Goal: Task Accomplishment & Management: Use online tool/utility

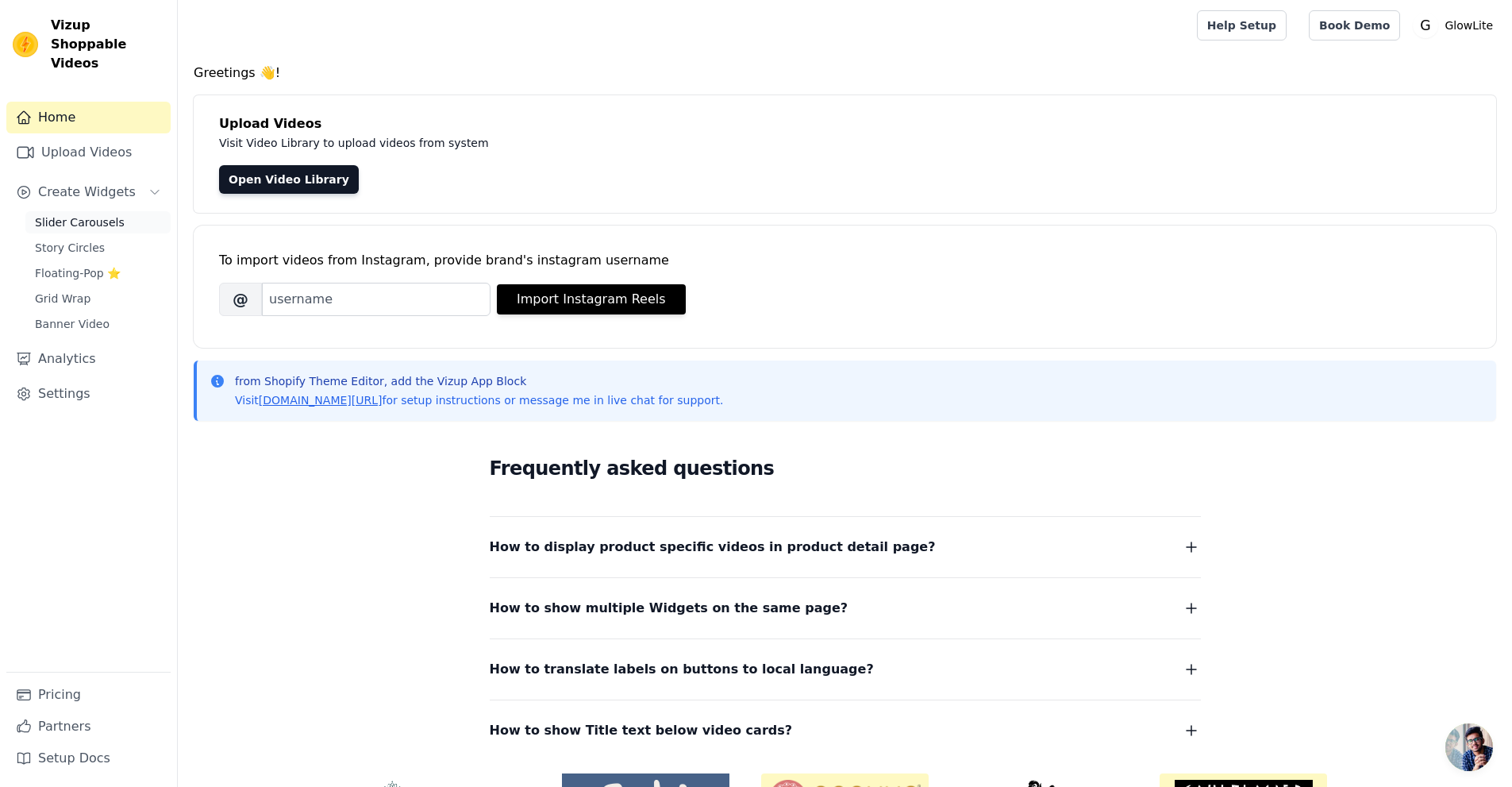
click at [108, 214] on span "Slider Carousels" at bounding box center [79, 221] width 89 height 16
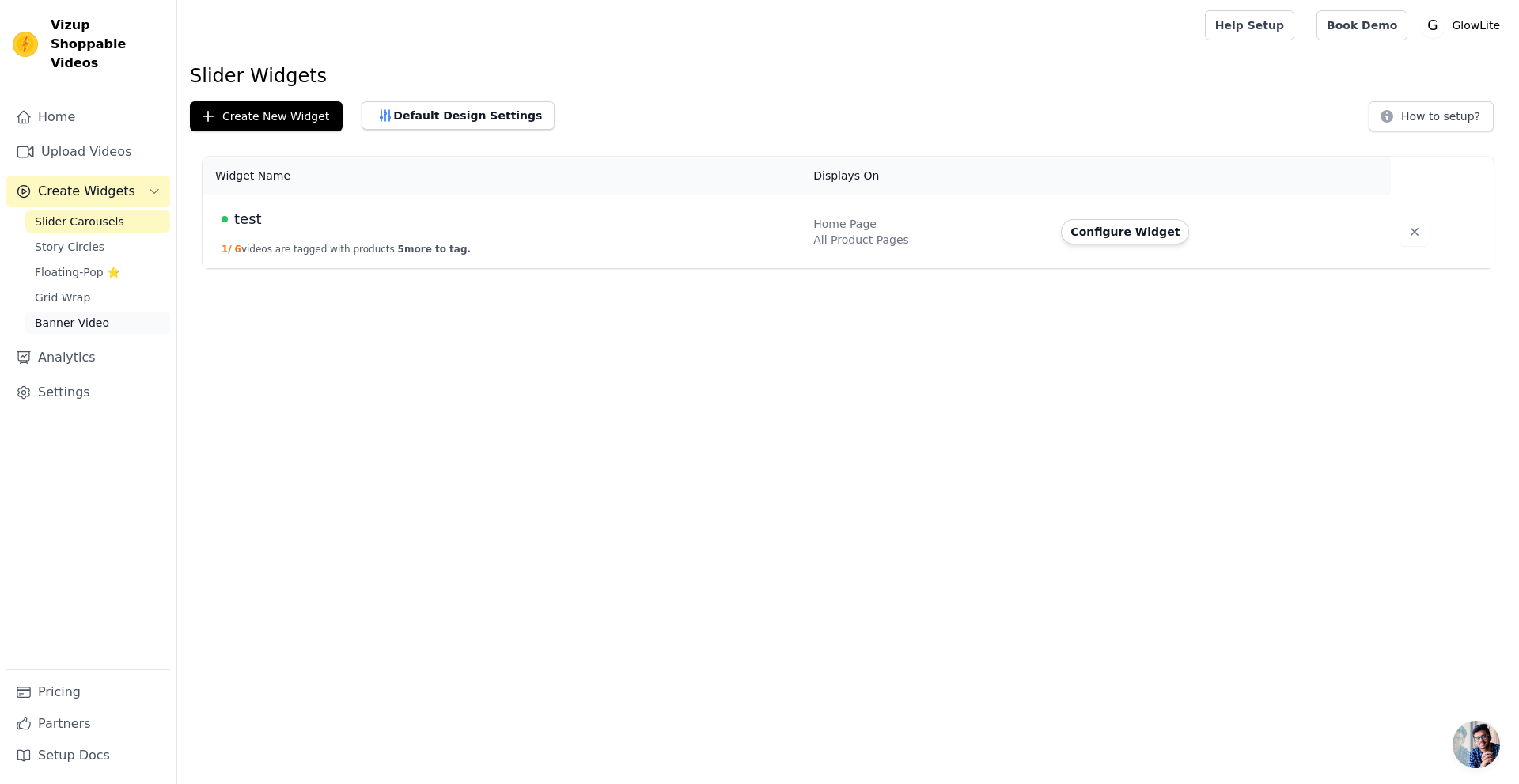
click at [128, 312] on link "Banner Video" at bounding box center [97, 323] width 144 height 22
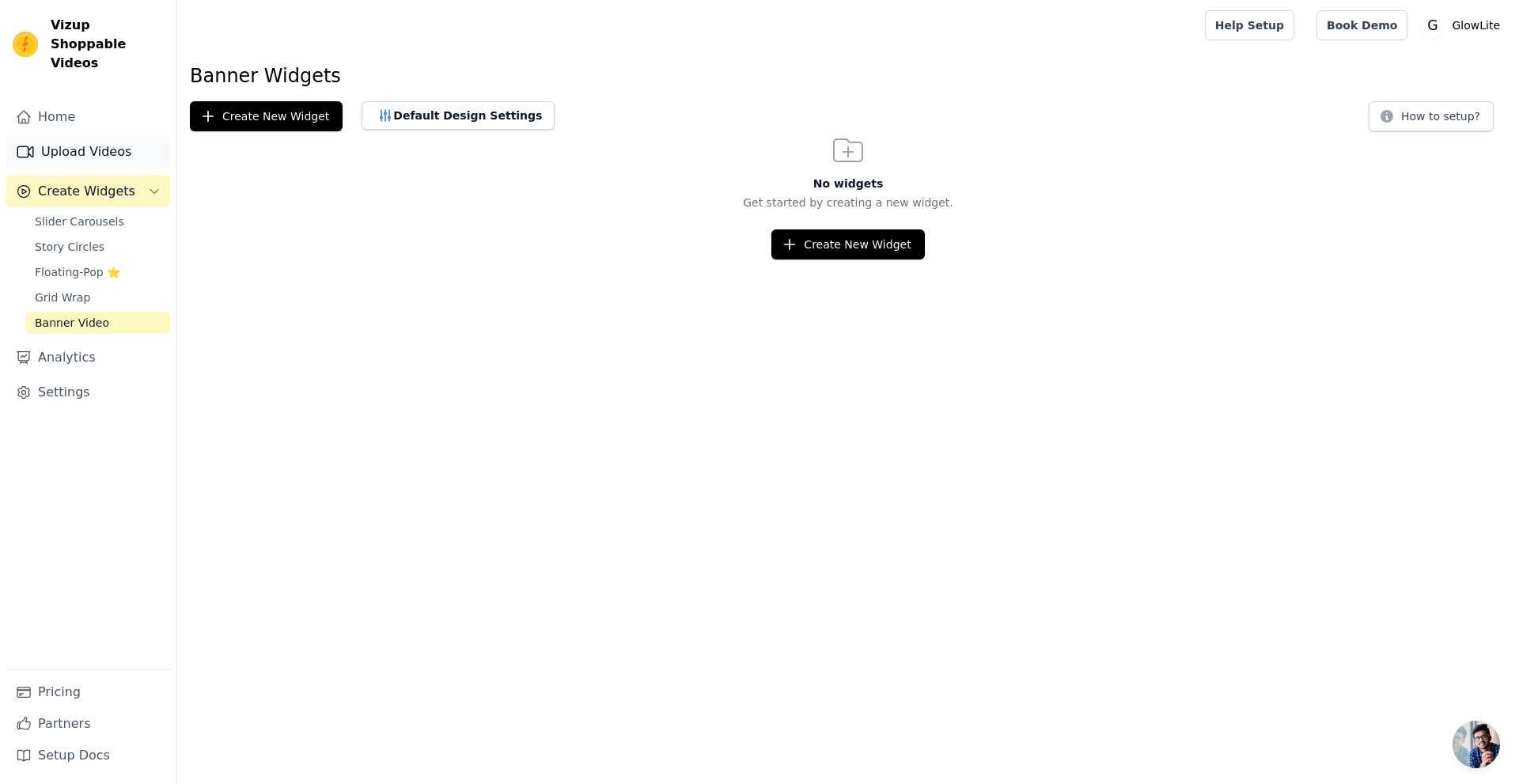
click at [111, 136] on link "Upload Videos" at bounding box center [88, 152] width 164 height 31
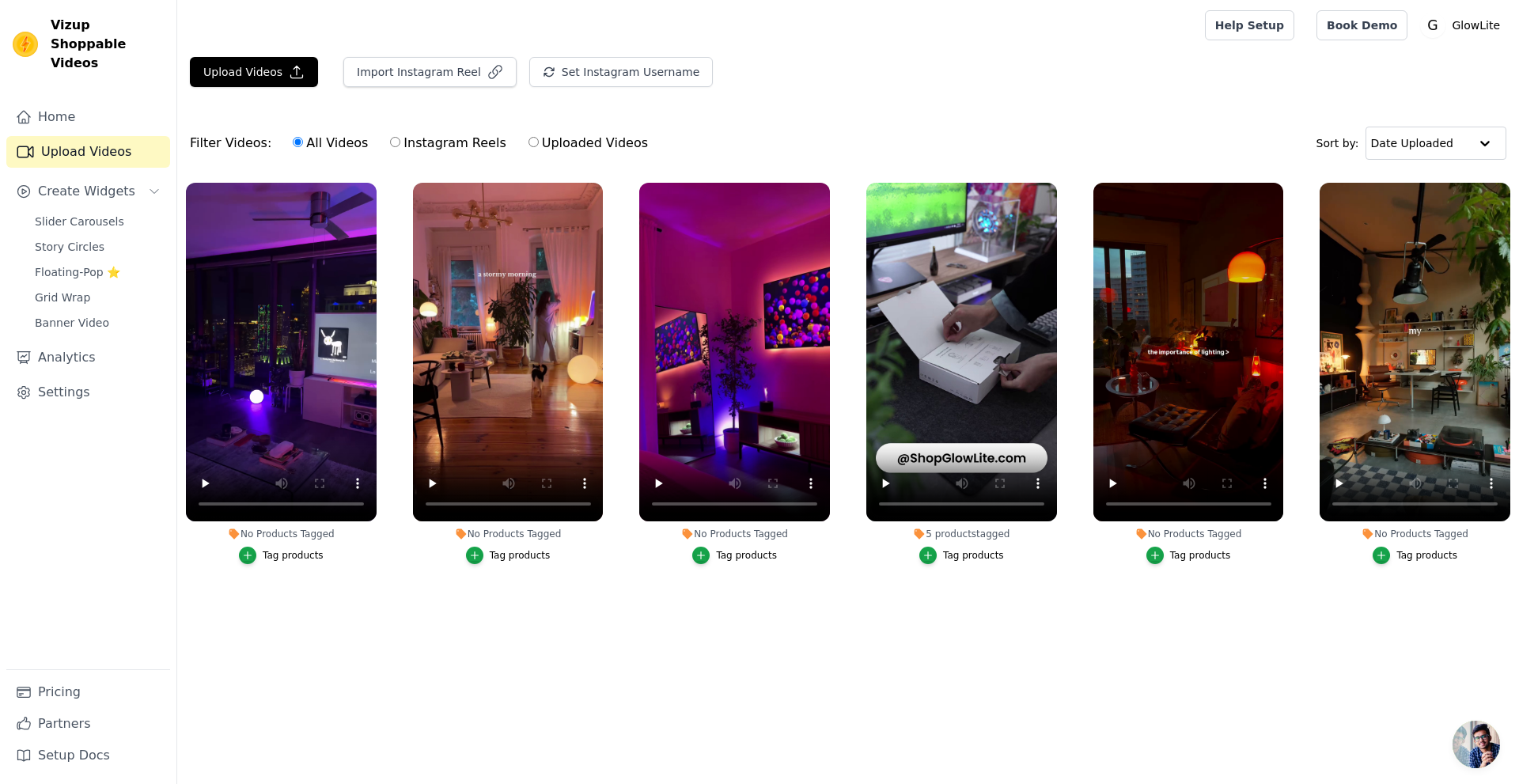
click at [382, 593] on ul "No Products Tagged Tag products No Products Tagged Tag products No Products Tag…" at bounding box center [848, 402] width 1342 height 456
click at [111, 25] on span "Vizup Shoppable Videos" at bounding box center [107, 44] width 113 height 57
click at [123, 377] on link "Settings" at bounding box center [88, 392] width 164 height 31
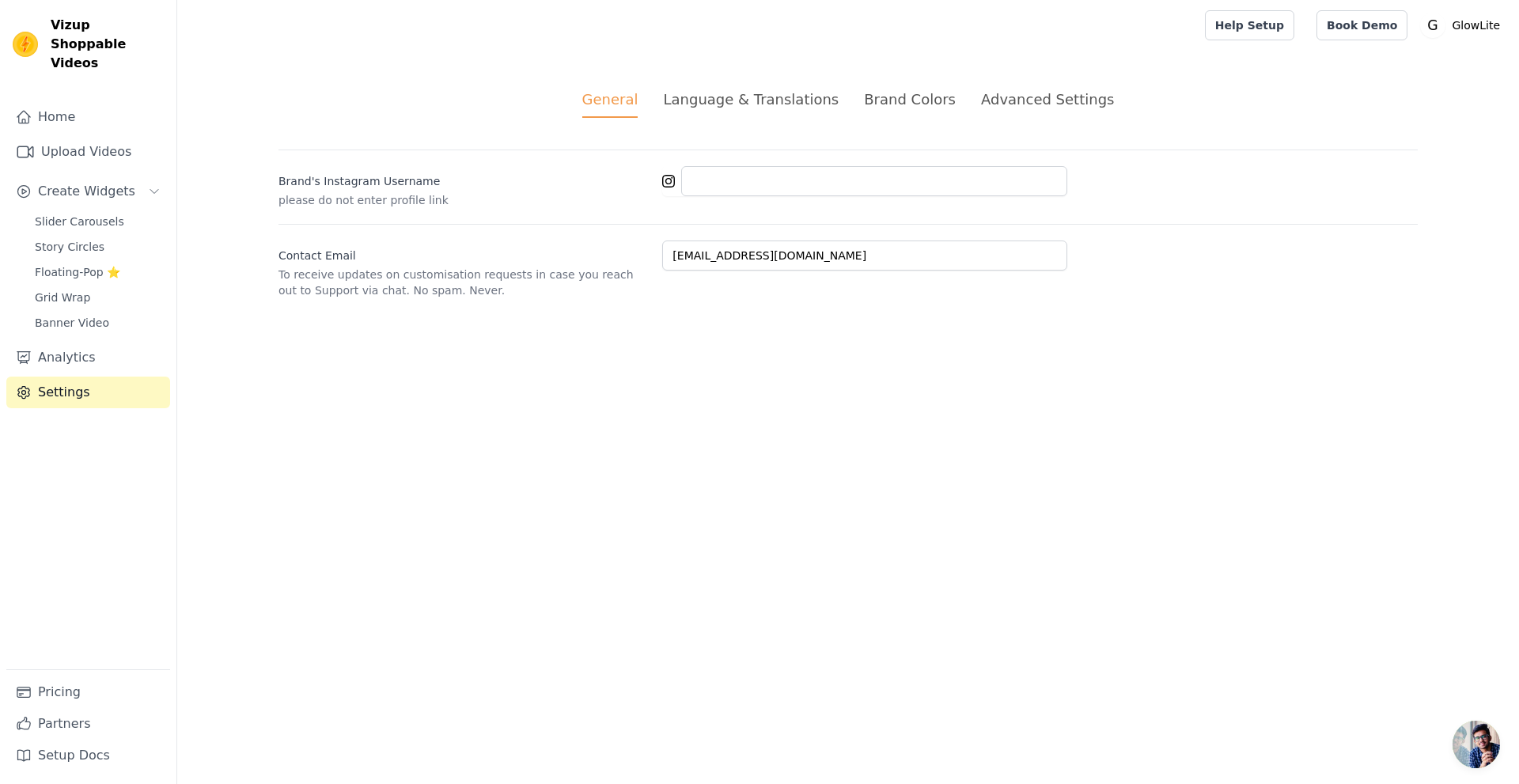
click at [880, 105] on div "Brand Colors" at bounding box center [910, 98] width 92 height 21
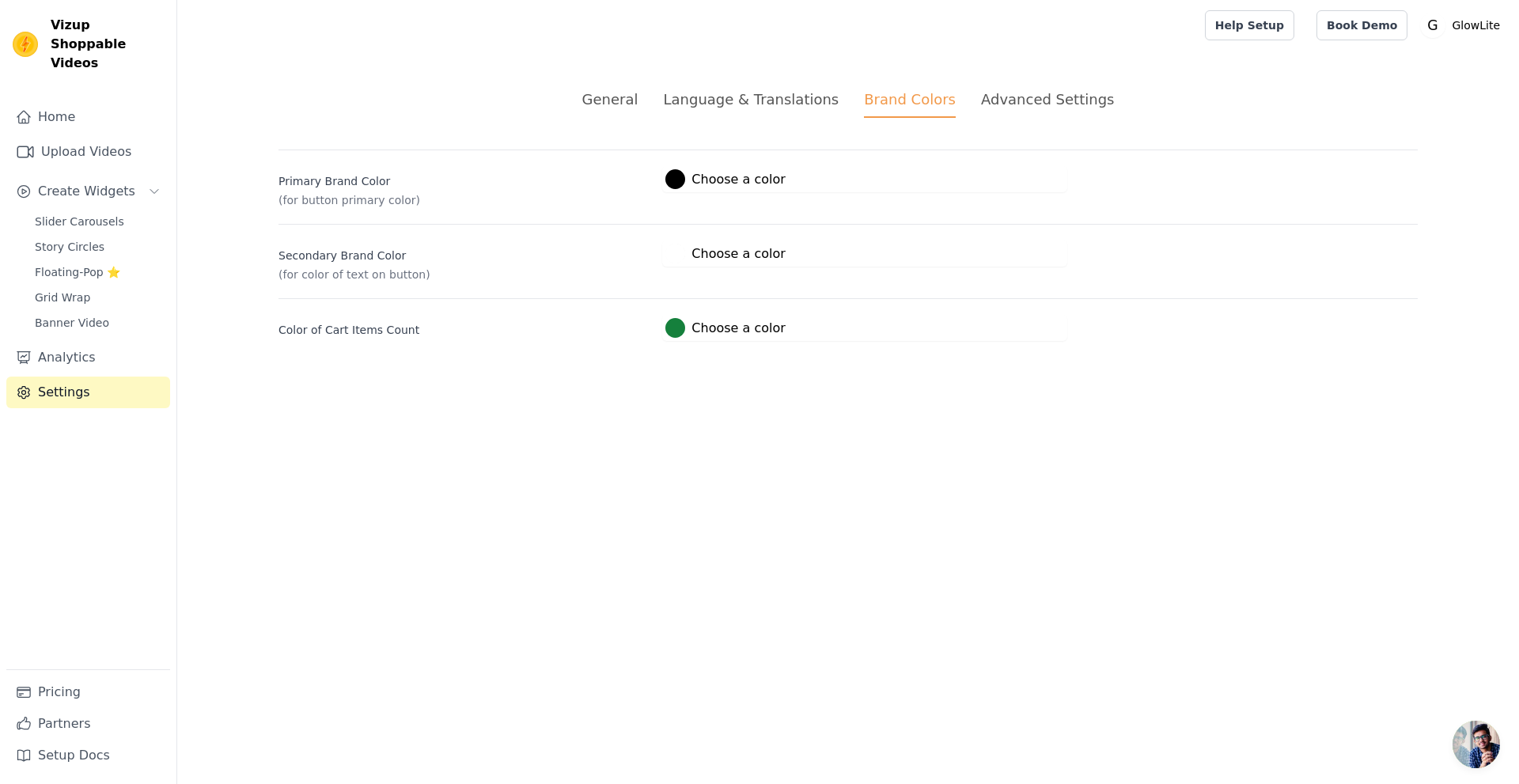
click at [633, 117] on li "General" at bounding box center [610, 103] width 56 height 29
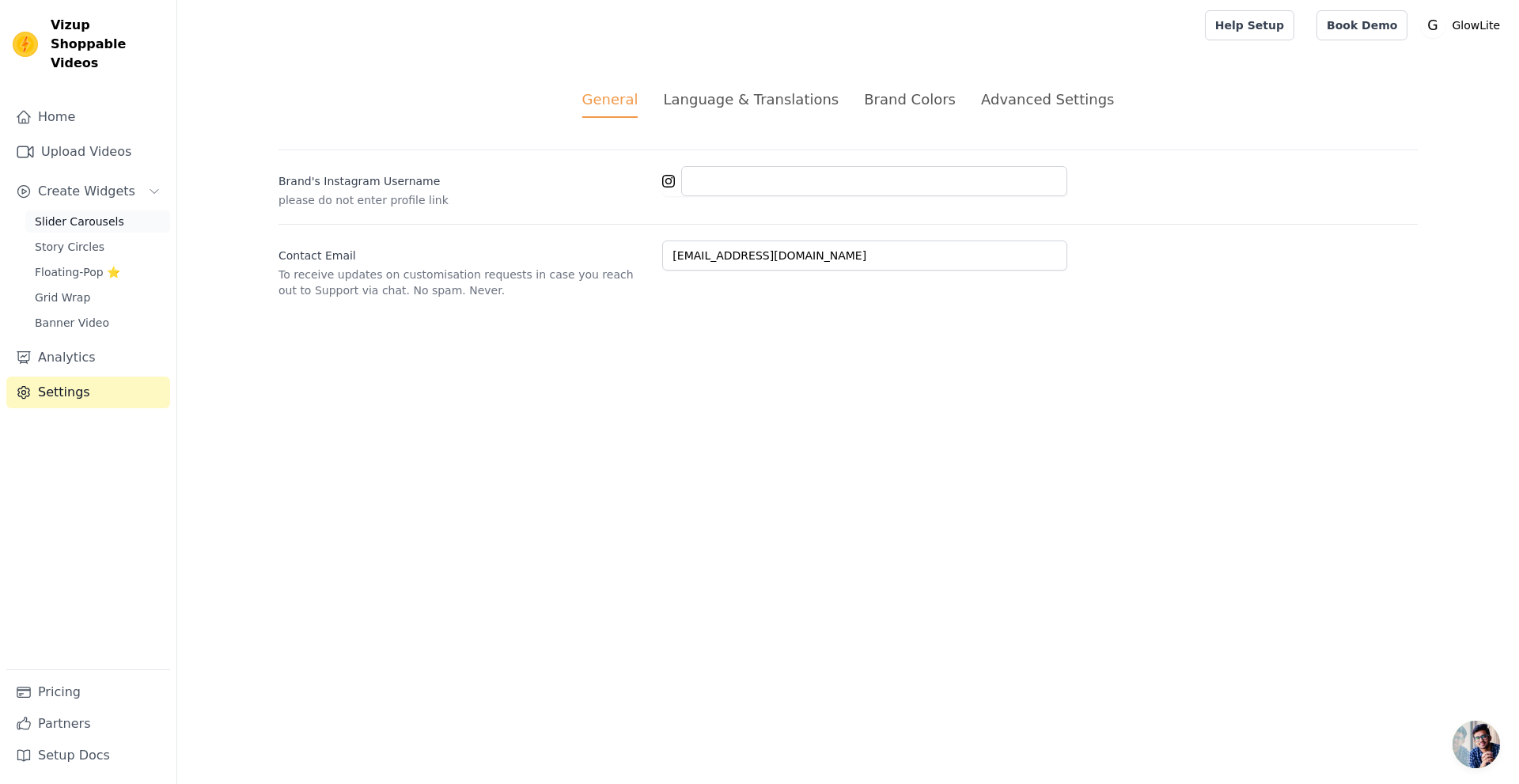
click at [123, 210] on link "Slider Carousels" at bounding box center [97, 222] width 144 height 22
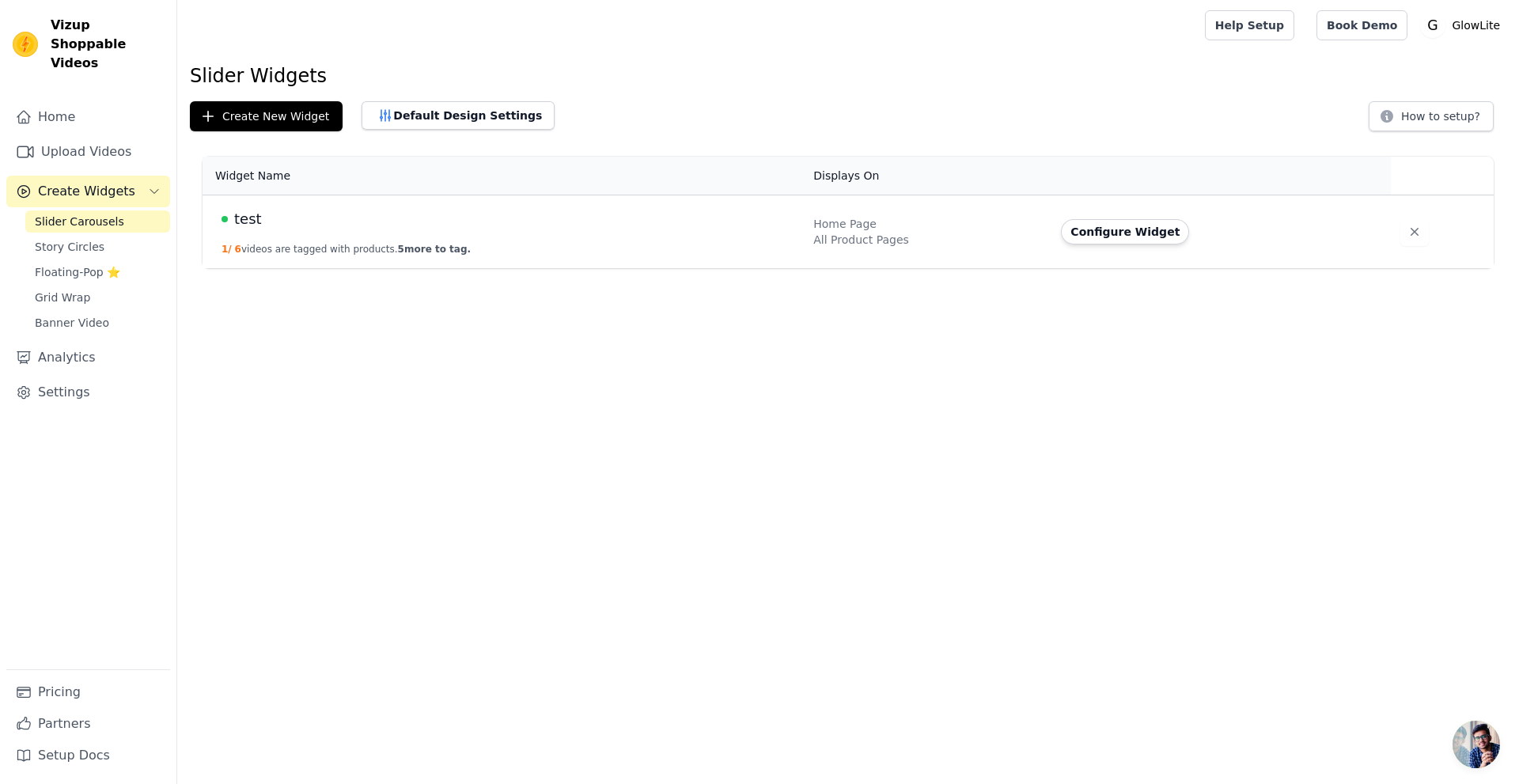
click at [1143, 240] on button "Configure Widget" at bounding box center [1125, 232] width 128 height 26
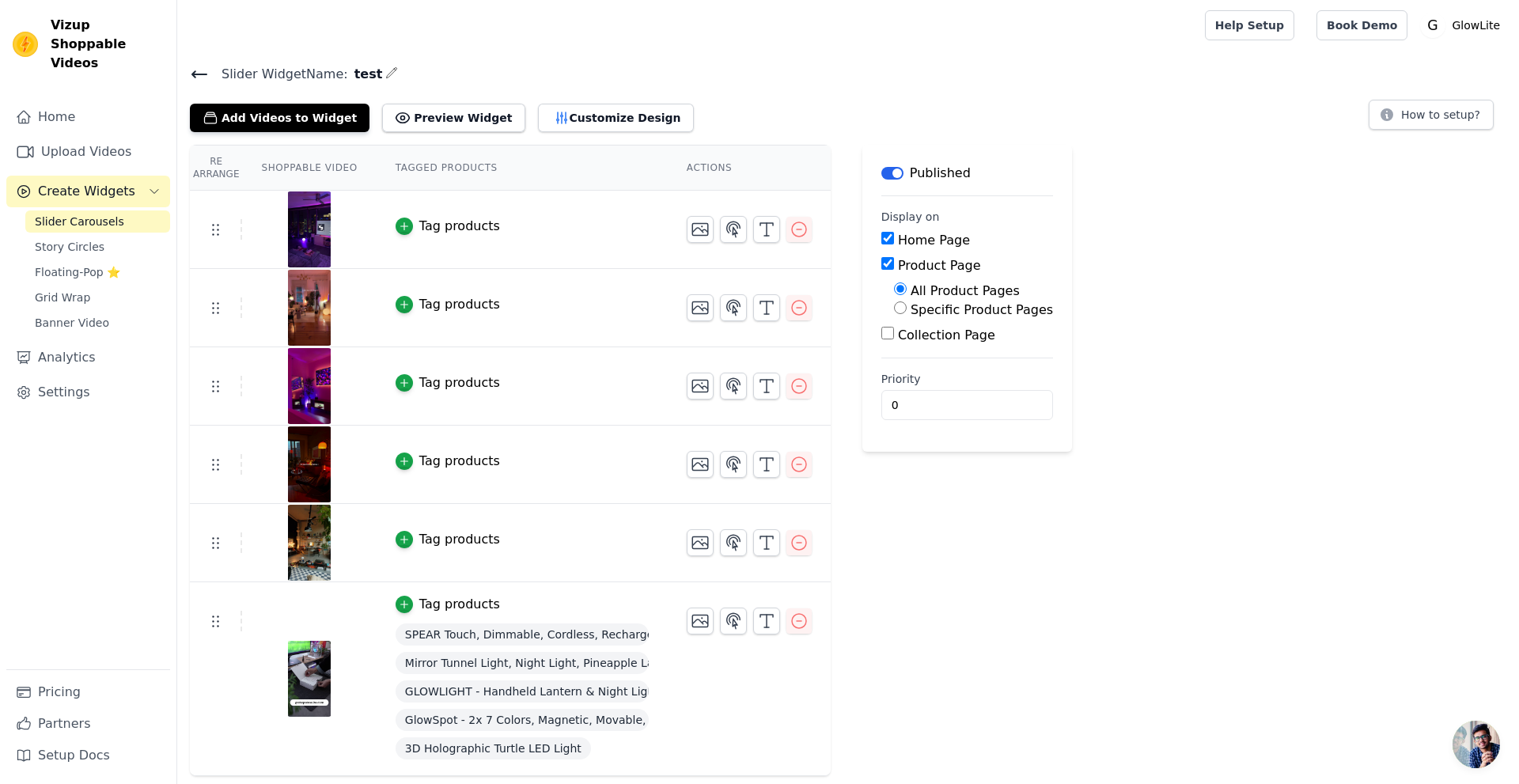
click at [503, 597] on div "Tag products" at bounding box center [521, 604] width 253 height 19
click at [882, 335] on input "Collection Page" at bounding box center [888, 333] width 13 height 13
checkbox input "true"
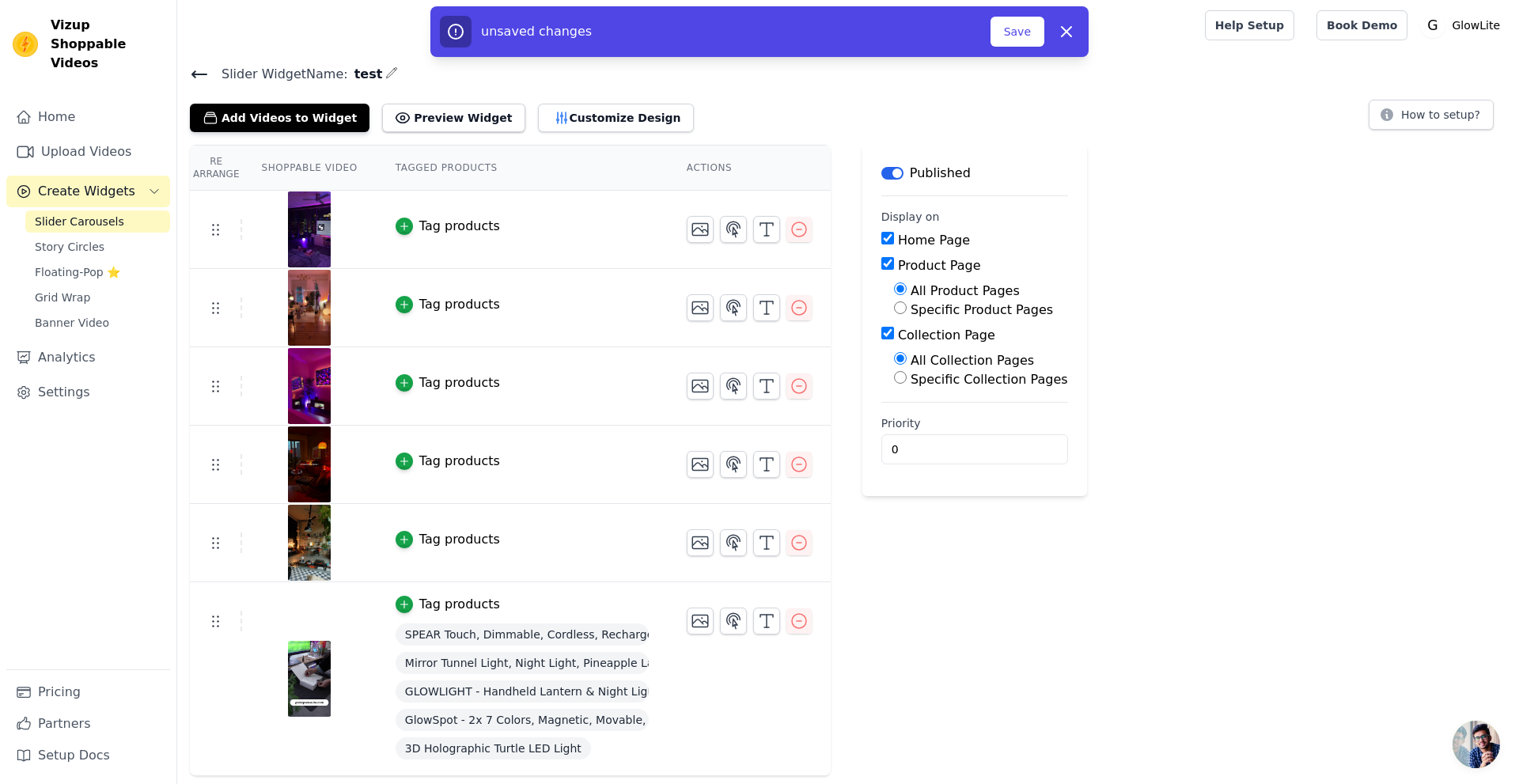
click at [306, 215] on img at bounding box center [309, 229] width 44 height 76
click at [498, 204] on td "Tag products" at bounding box center [522, 229] width 291 height 78
click at [497, 206] on td "Tag products" at bounding box center [522, 229] width 291 height 78
click at [588, 208] on td "Tag products" at bounding box center [522, 229] width 291 height 78
click at [546, 240] on td "Tag products" at bounding box center [522, 229] width 291 height 78
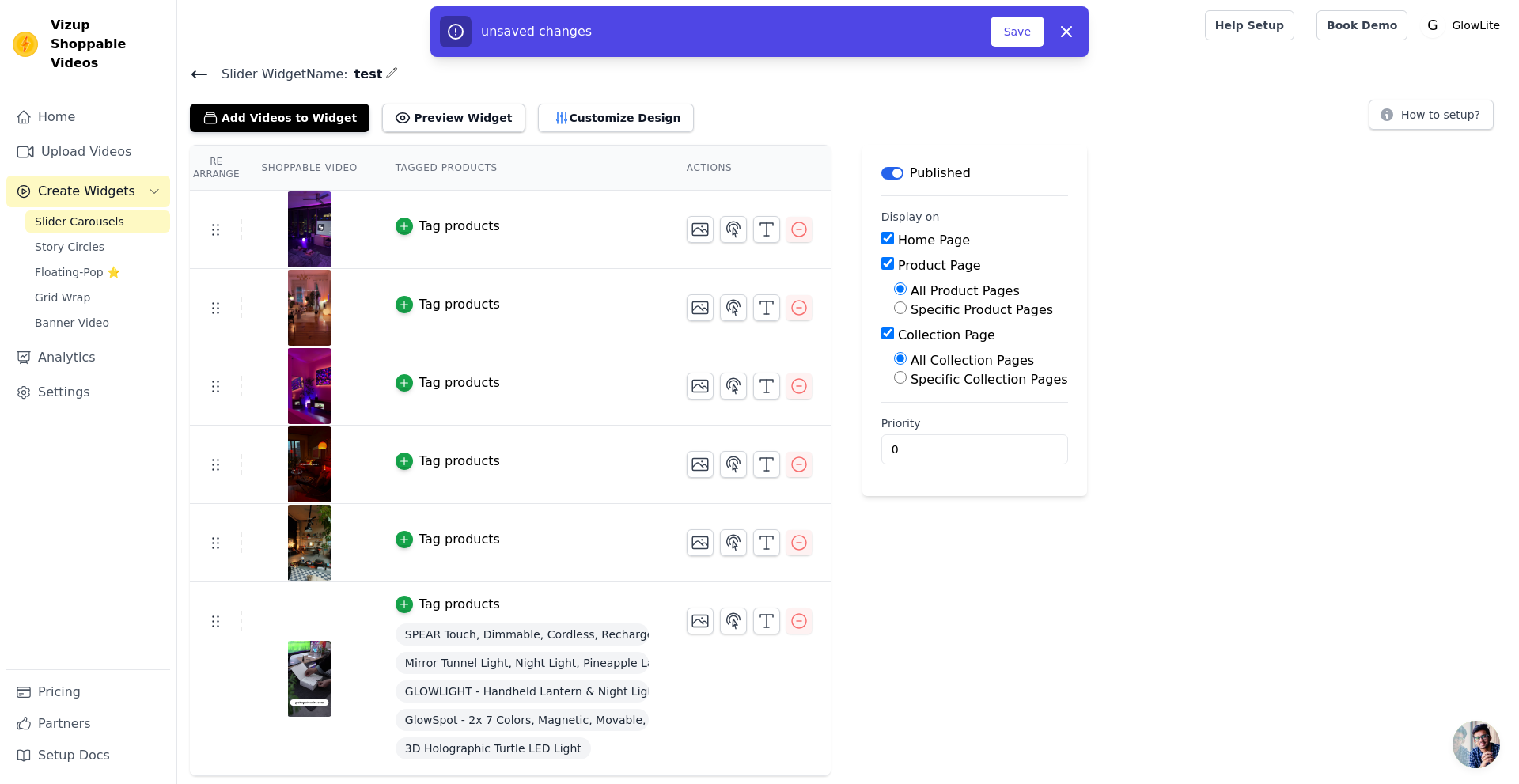
click at [296, 241] on img at bounding box center [309, 229] width 44 height 76
click at [724, 616] on icon "button" at bounding box center [733, 620] width 19 height 19
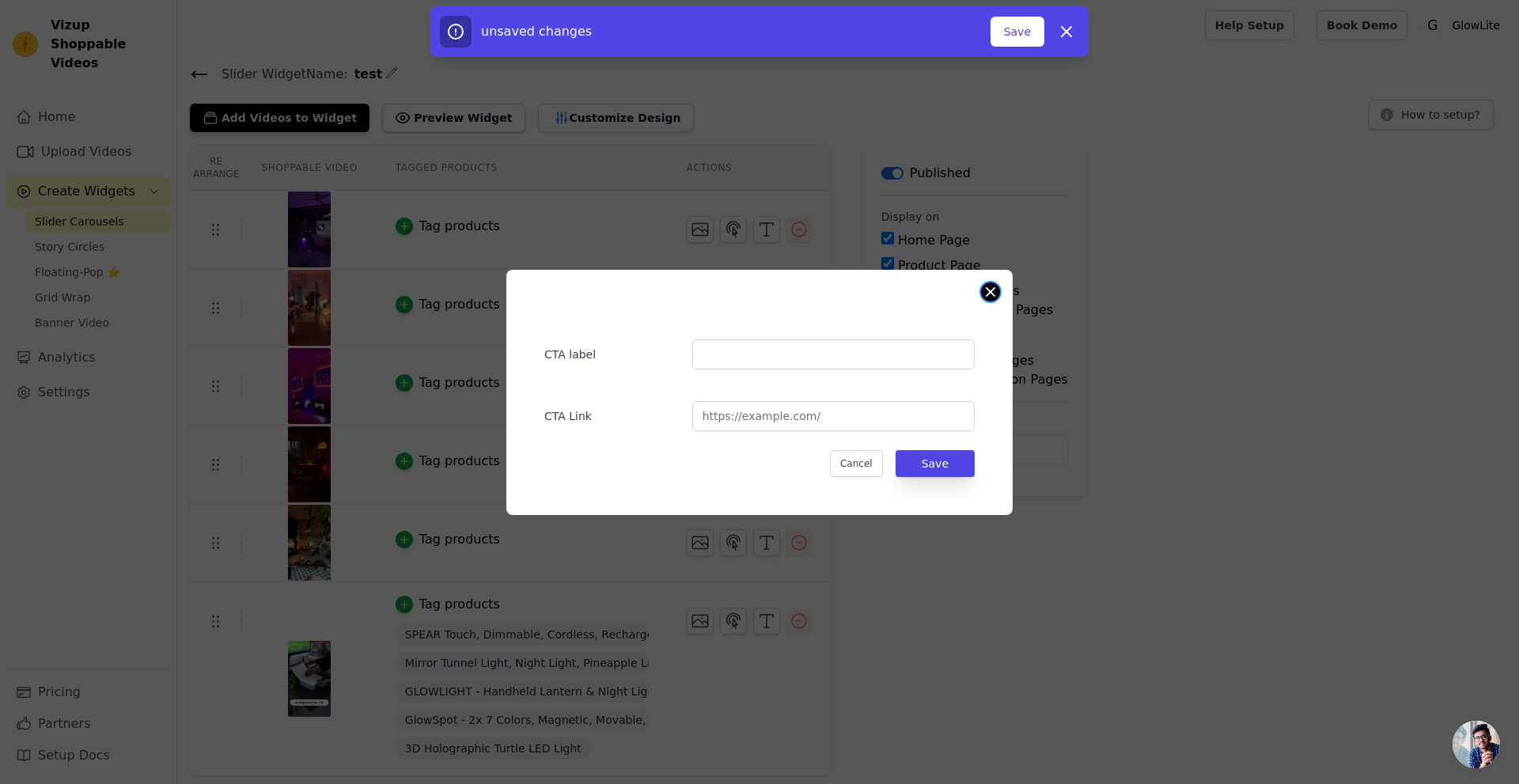
click at [986, 290] on button "Close modal" at bounding box center [990, 291] width 19 height 19
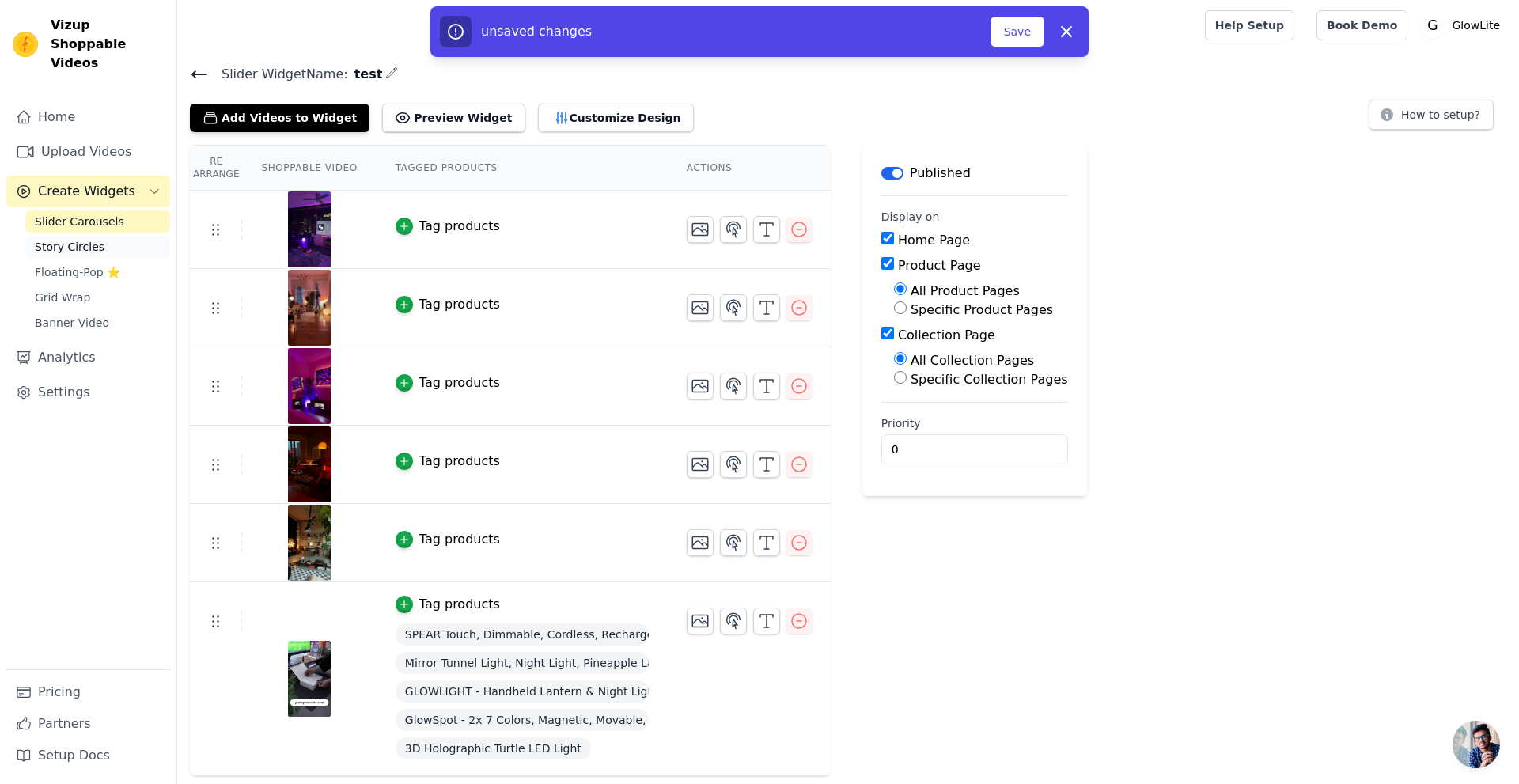
click at [111, 235] on link "Story Circles" at bounding box center [97, 246] width 144 height 22
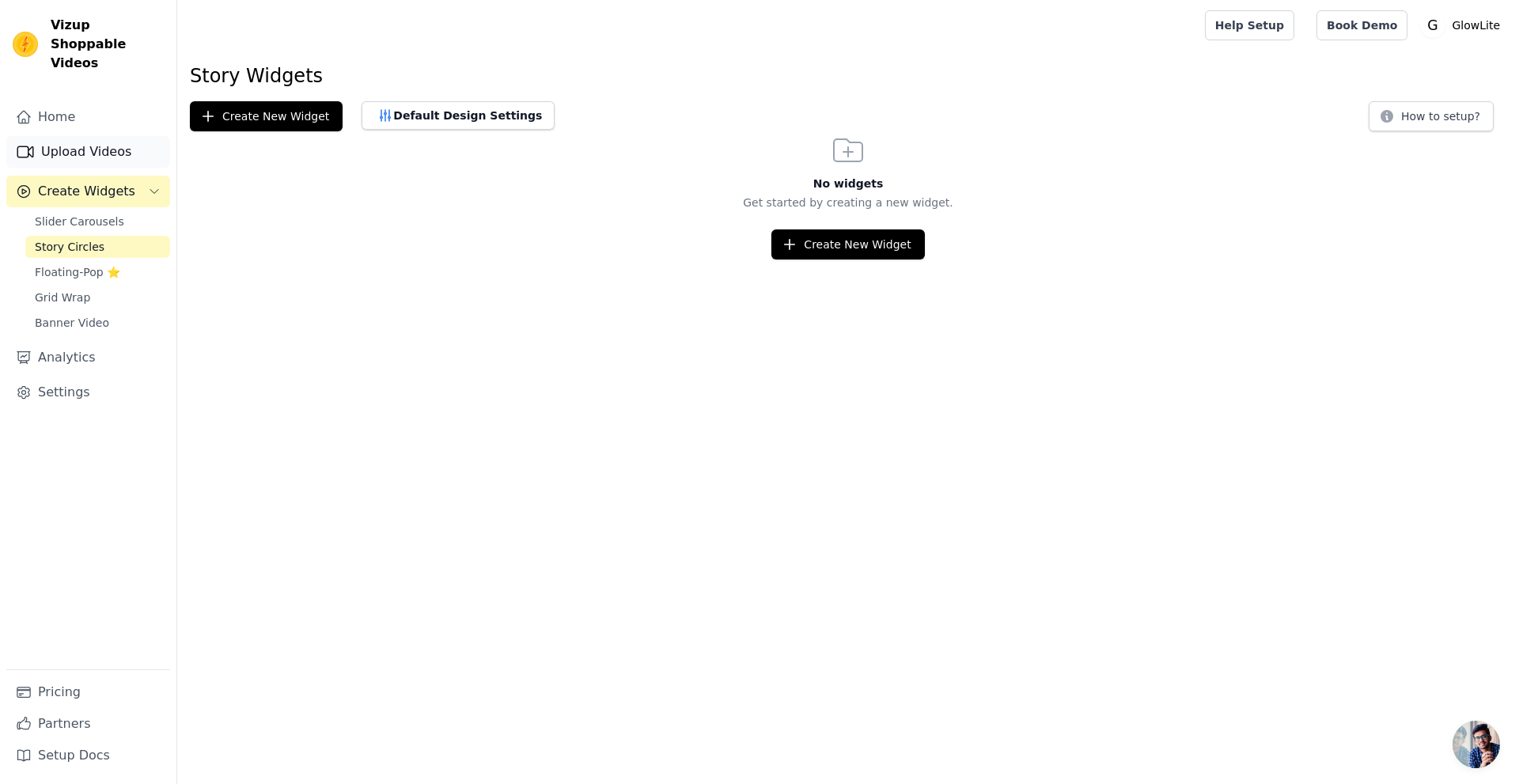
click at [119, 136] on link "Upload Videos" at bounding box center [88, 152] width 164 height 31
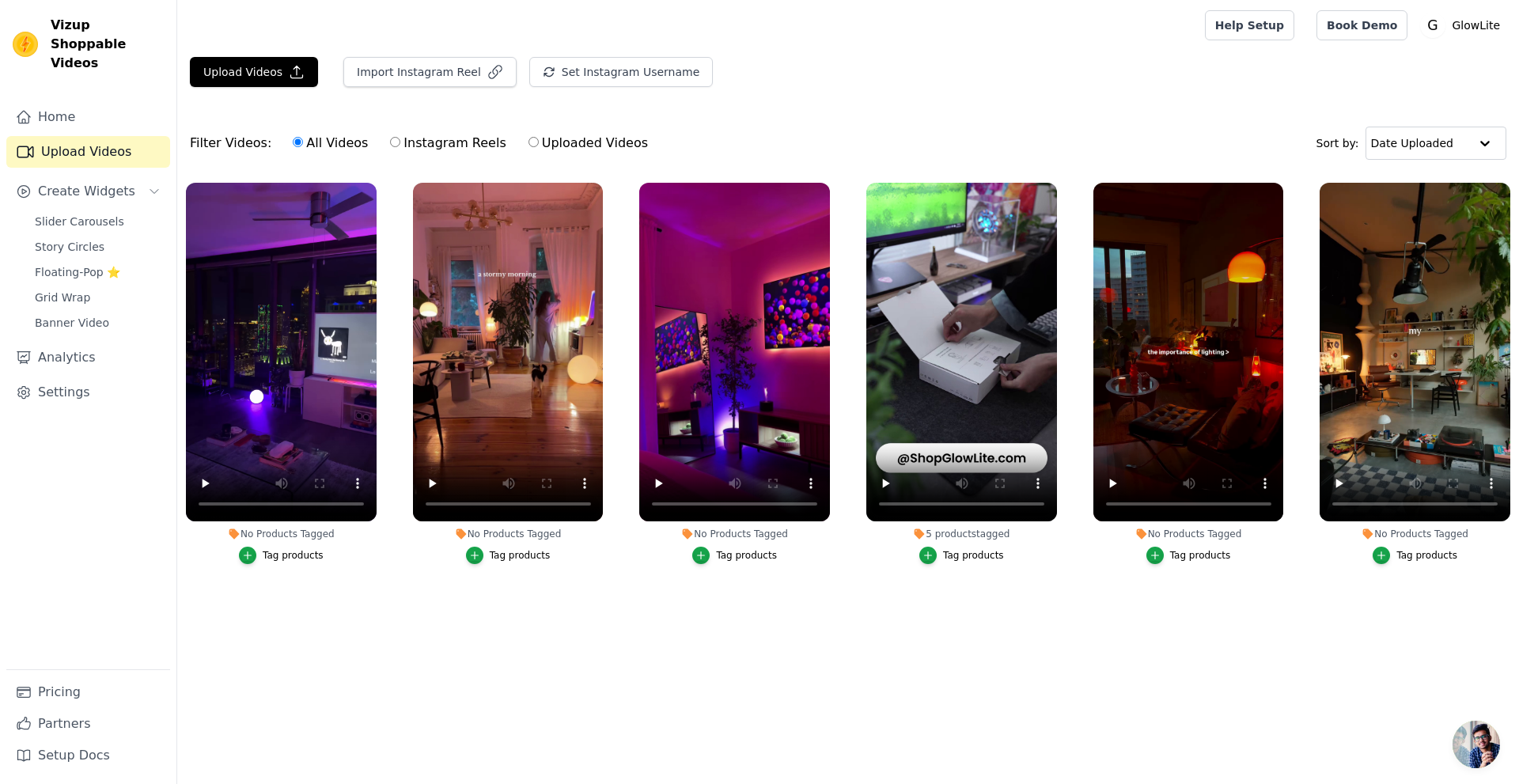
click at [378, 597] on ul "No Products Tagged Tag products No Products Tagged Tag products No Products Tag…" at bounding box center [848, 402] width 1342 height 456
click at [211, 65] on button "Upload Videos" at bounding box center [254, 72] width 128 height 30
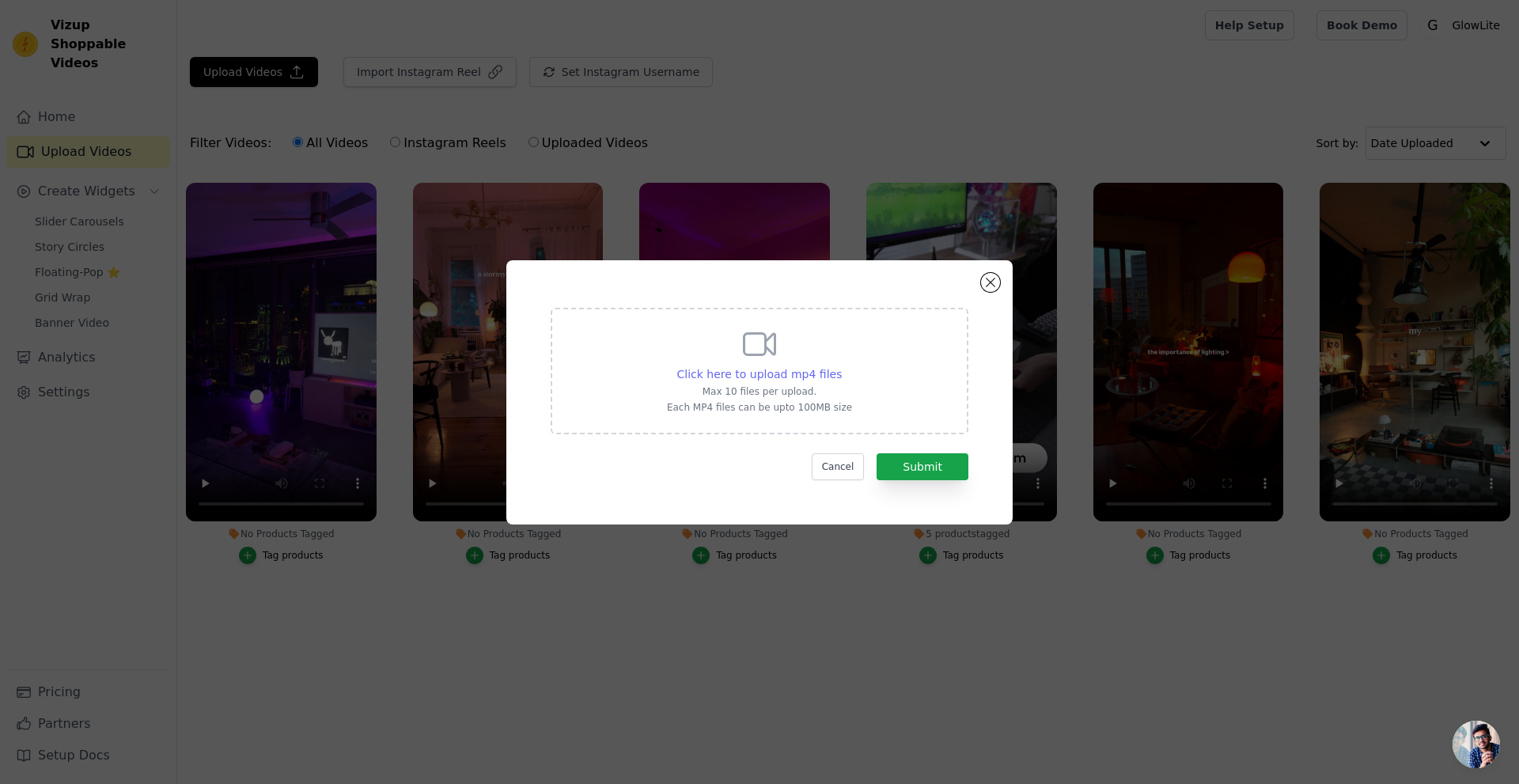
click at [769, 371] on span "Click here to upload mp4 files" at bounding box center [760, 374] width 166 height 13
click at [841, 366] on input "Click here to upload mp4 files Max 10 files per upload. Each MP4 files can be u…" at bounding box center [841, 366] width 1 height 1
type input "C:\fakepath\236th.apt_1753178167_3682247376328742722_65793872268.mp4"
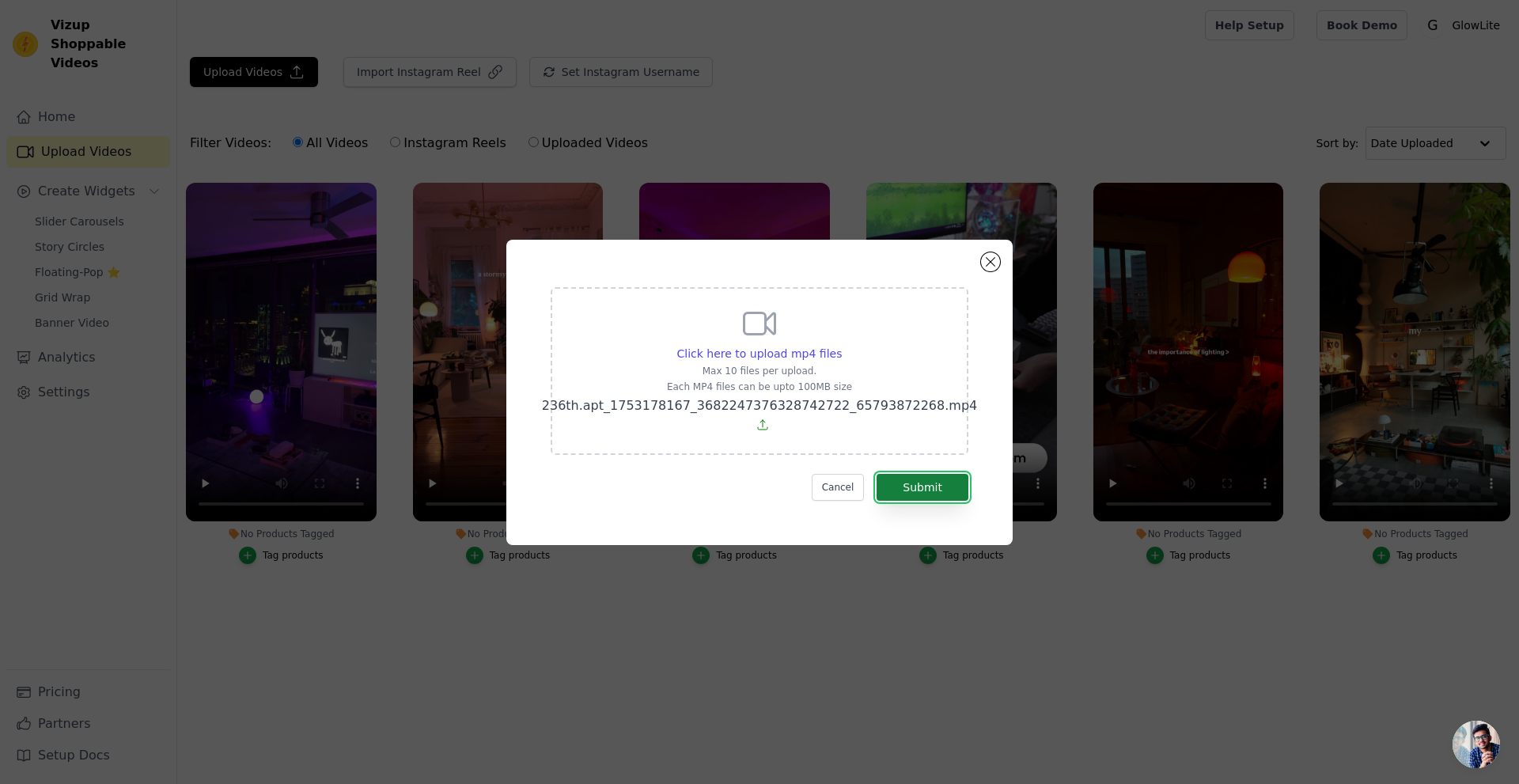
click at [916, 489] on button "Submit" at bounding box center [922, 486] width 92 height 27
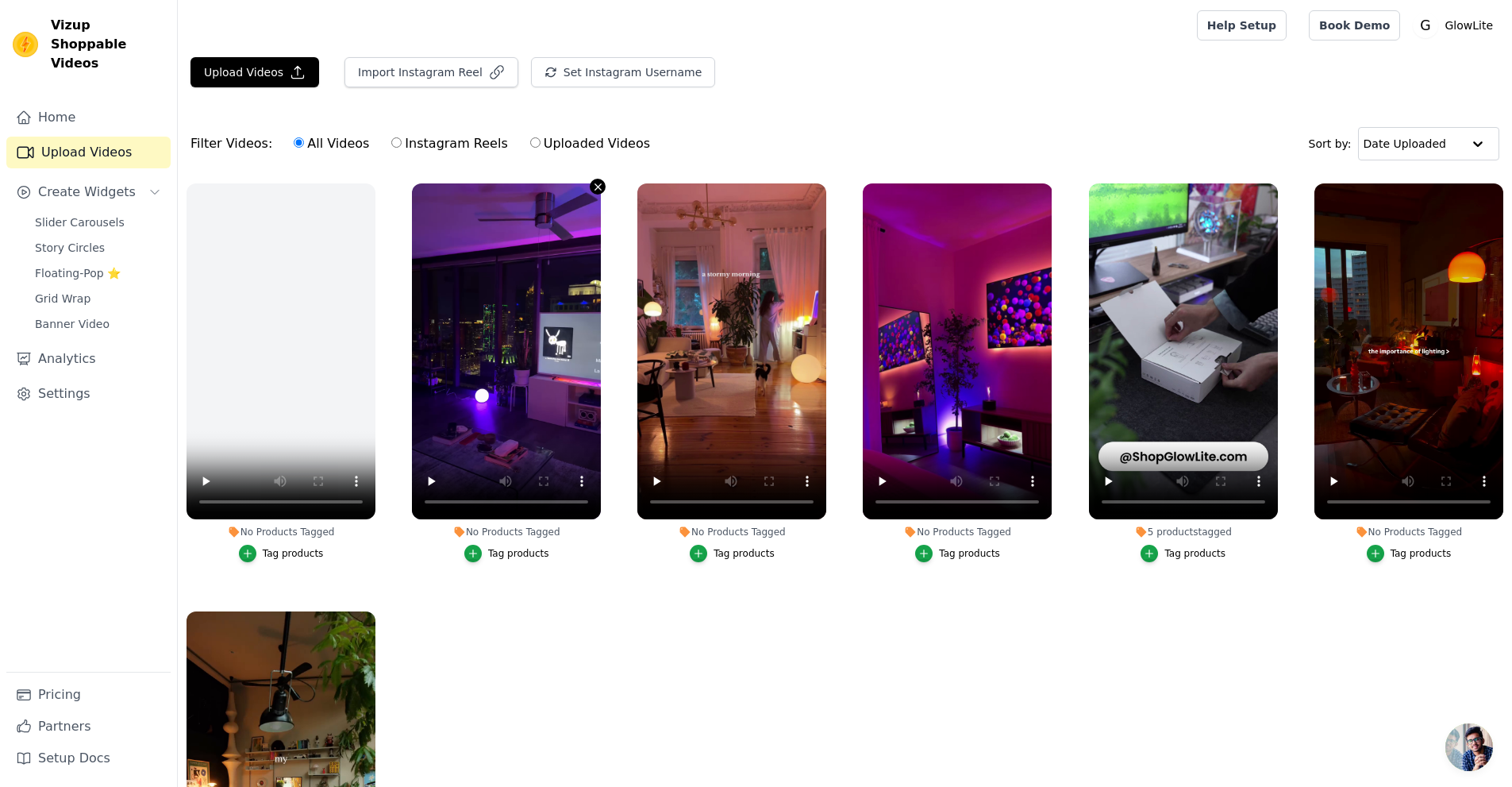
click at [592, 189] on icon "button" at bounding box center [598, 186] width 12 height 12
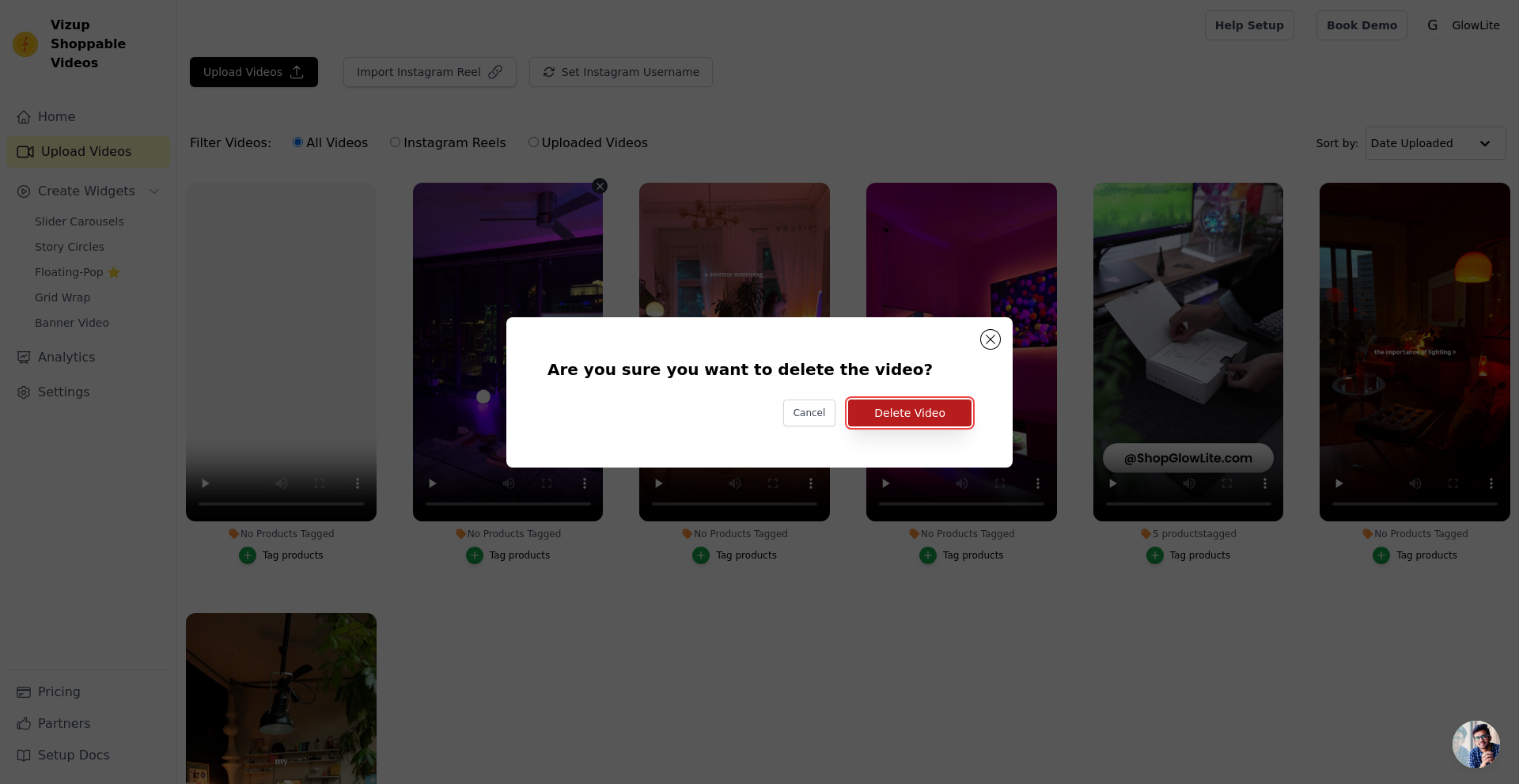
click at [936, 422] on button "Delete Video" at bounding box center [909, 413] width 123 height 27
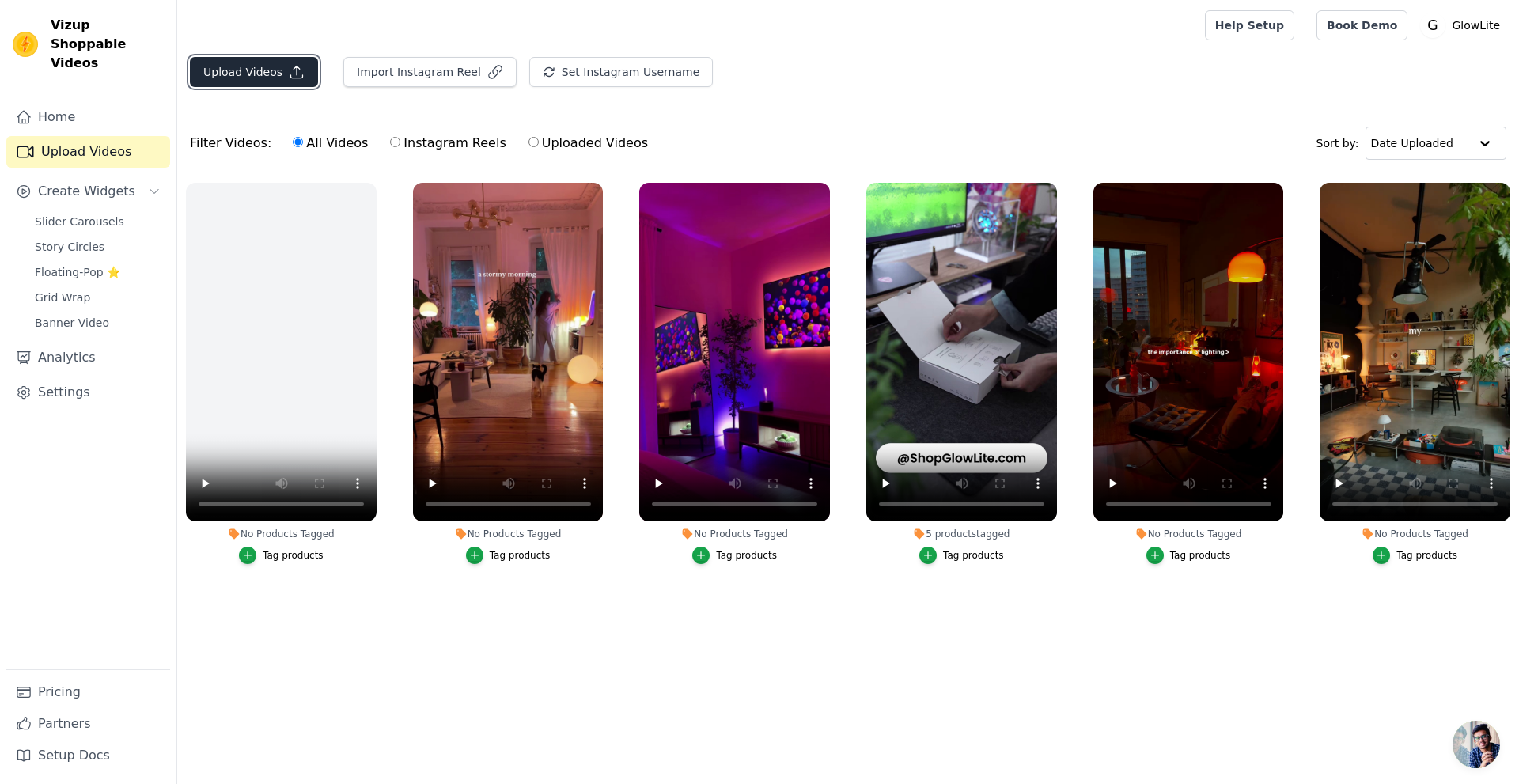
click at [236, 78] on button "Upload Videos" at bounding box center [254, 72] width 128 height 30
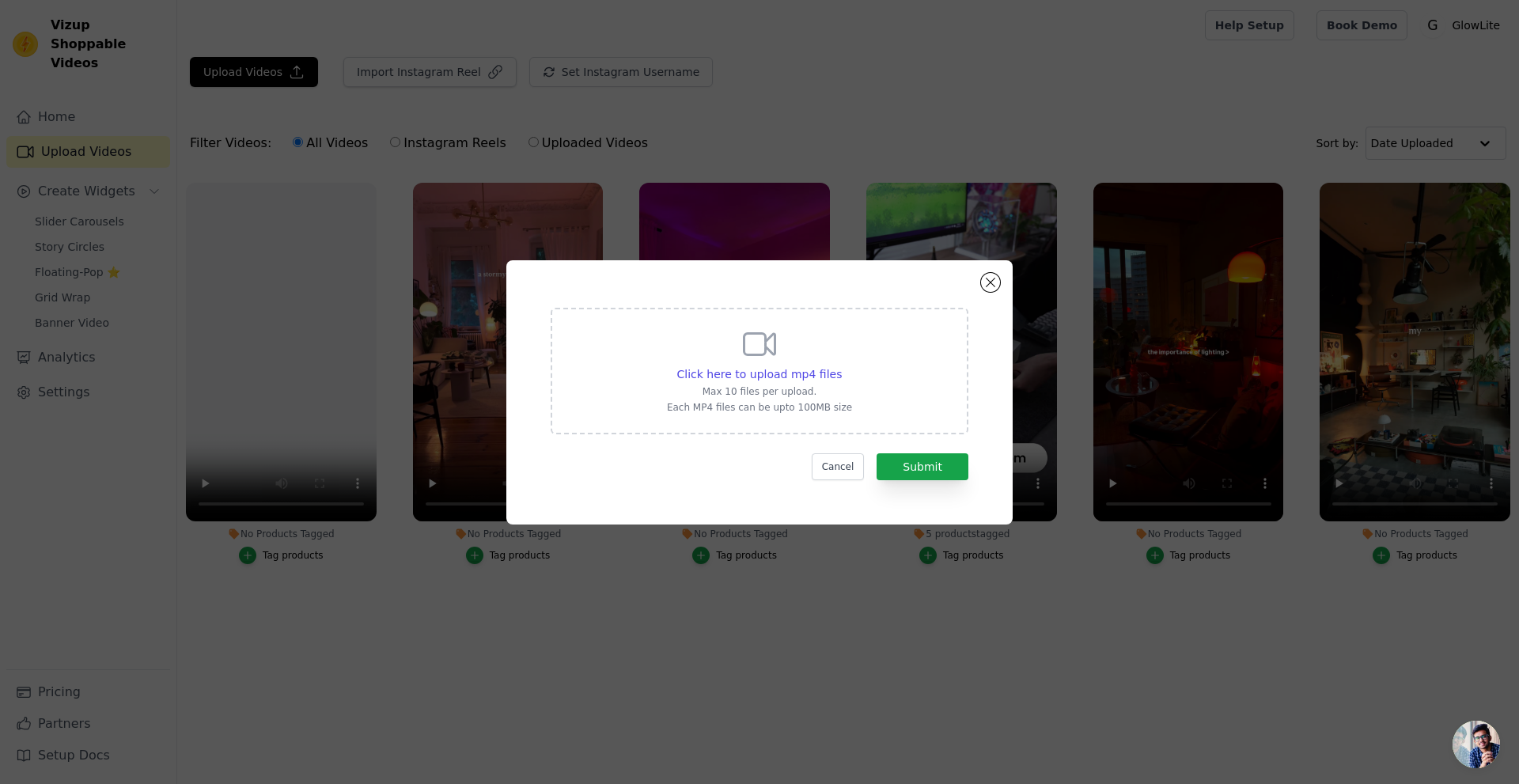
click at [798, 382] on div "Click here to upload mp4 files Max 10 files per upload. Each MP4 files can be u…" at bounding box center [759, 369] width 185 height 88
click at [841, 366] on input "Click here to upload mp4 files Max 10 files per upload. Each MP4 files can be u…" at bounding box center [841, 366] width 1 height 1
type input "C:\fakepath\chrisfluence_1754571121_3693932496265840053_2017703374.mp4"
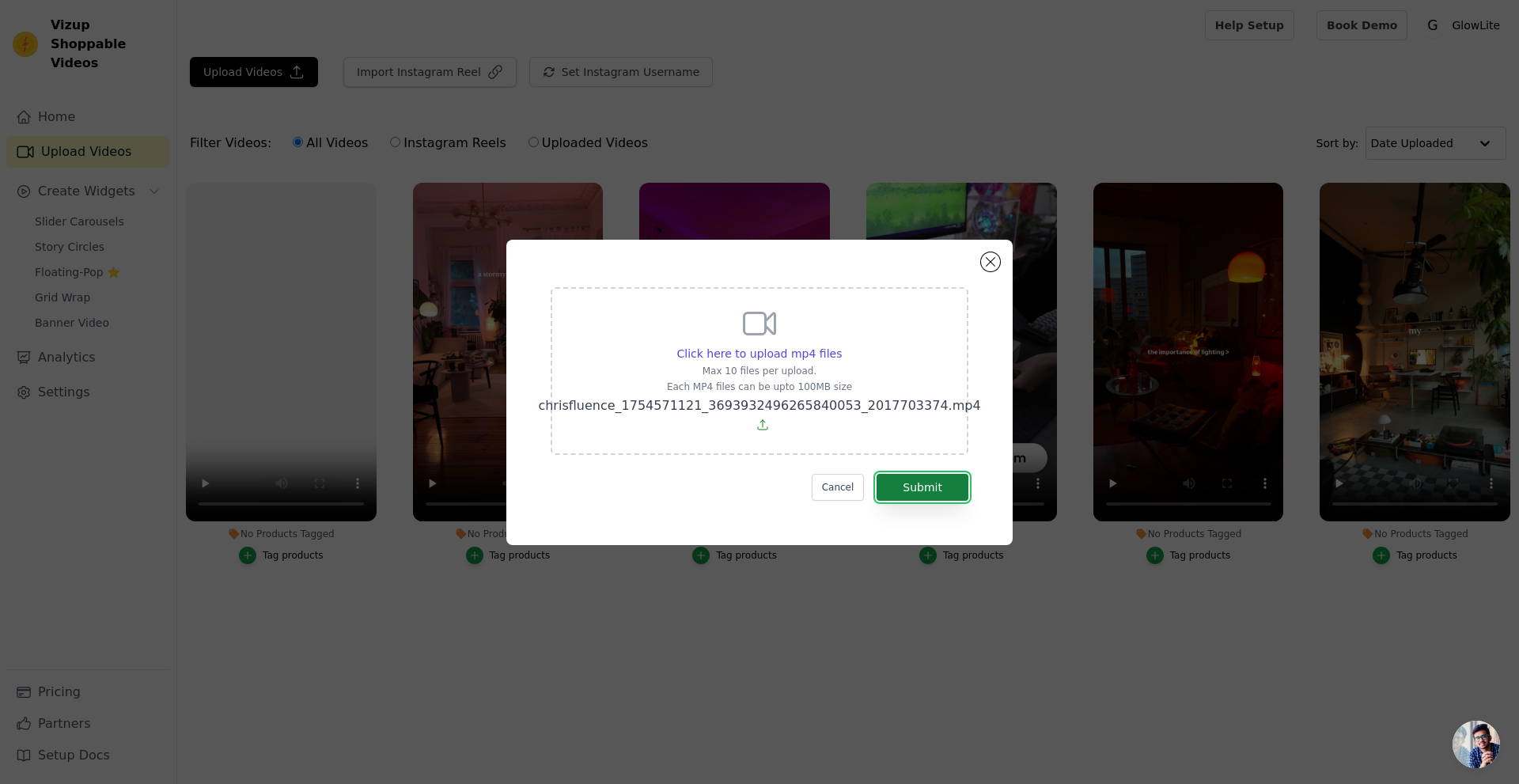
click at [933, 483] on button "Submit" at bounding box center [922, 486] width 92 height 27
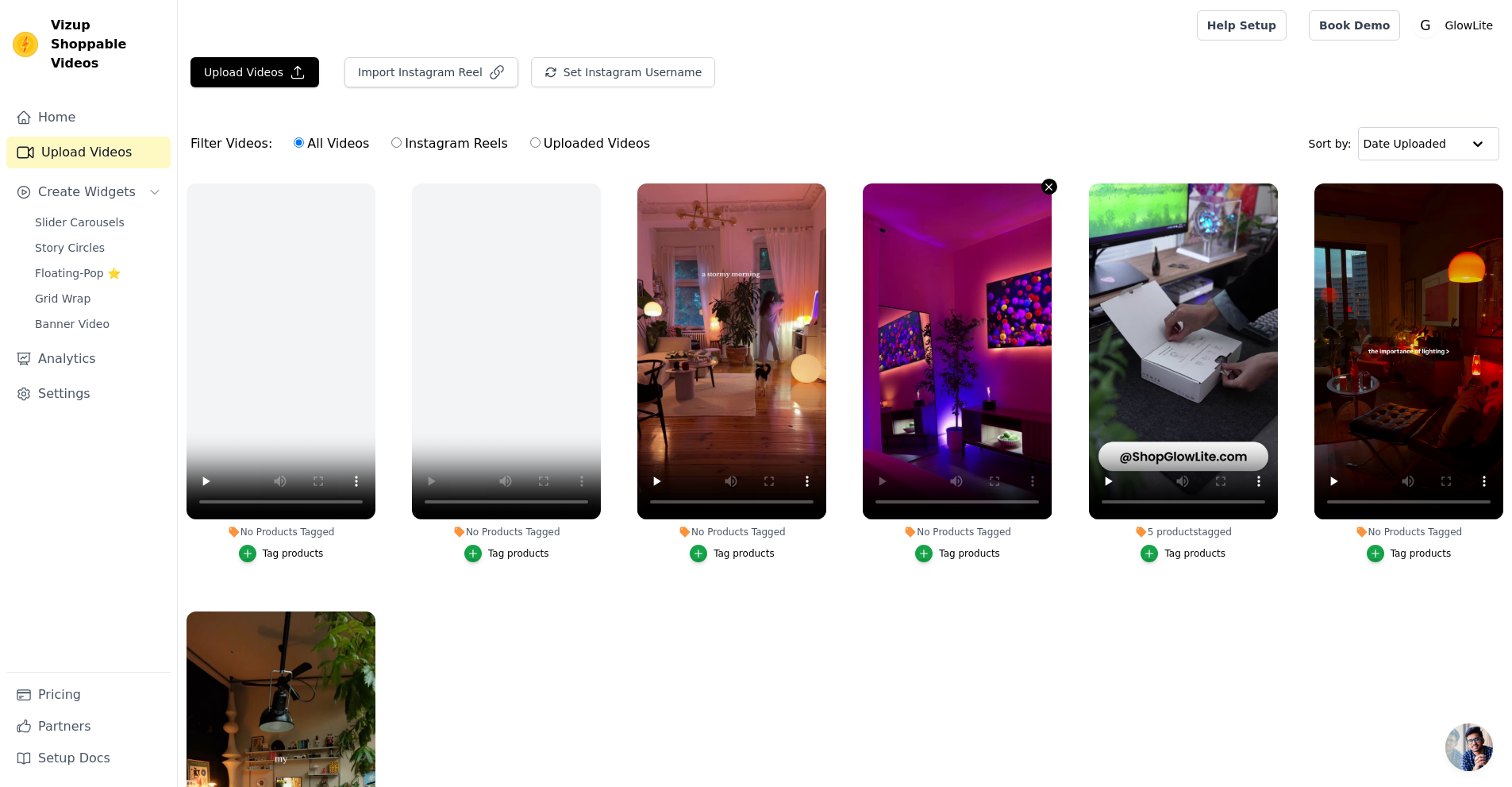
click at [1045, 185] on icon "button" at bounding box center [1049, 186] width 12 height 12
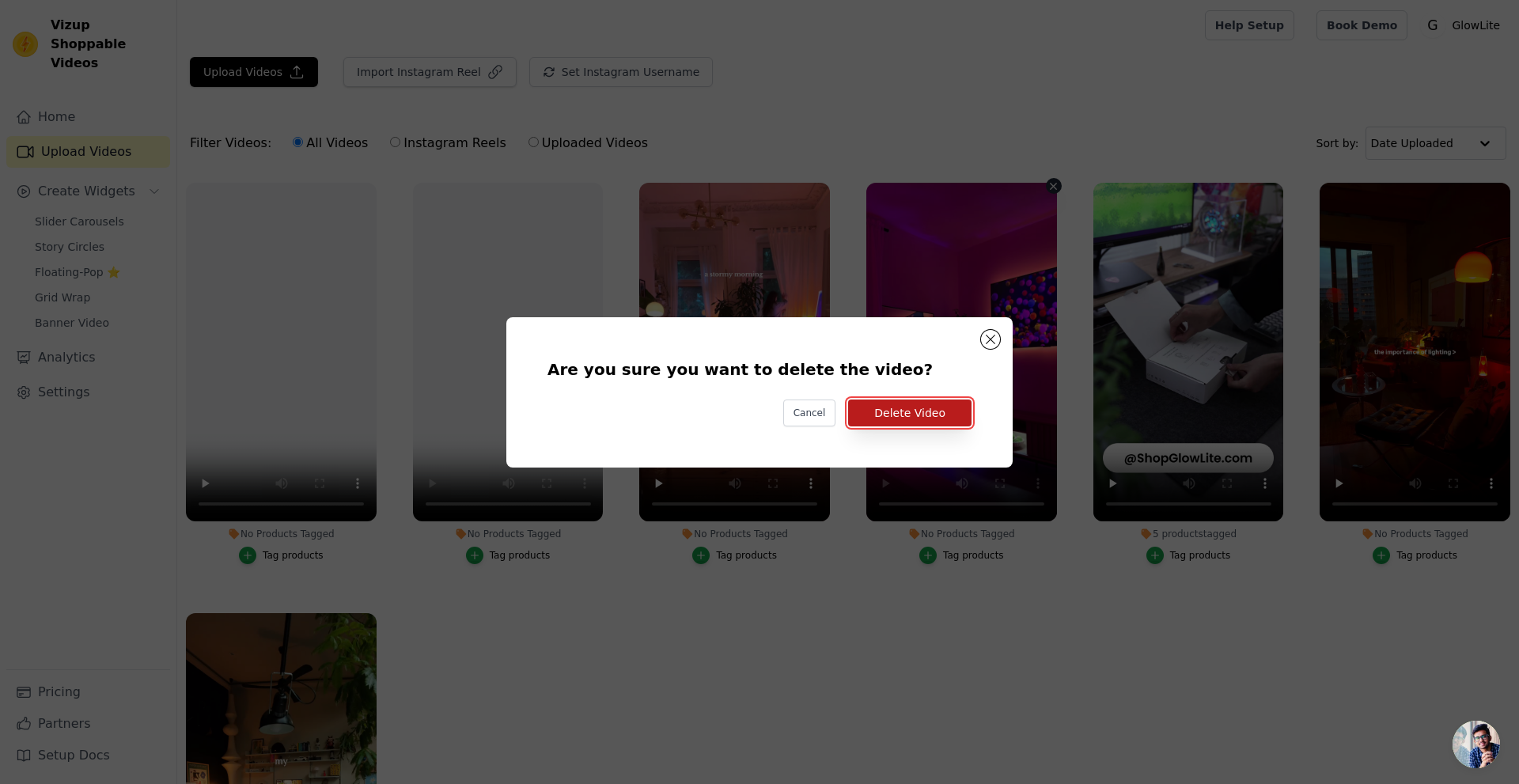
click at [916, 416] on button "Delete Video" at bounding box center [909, 413] width 123 height 27
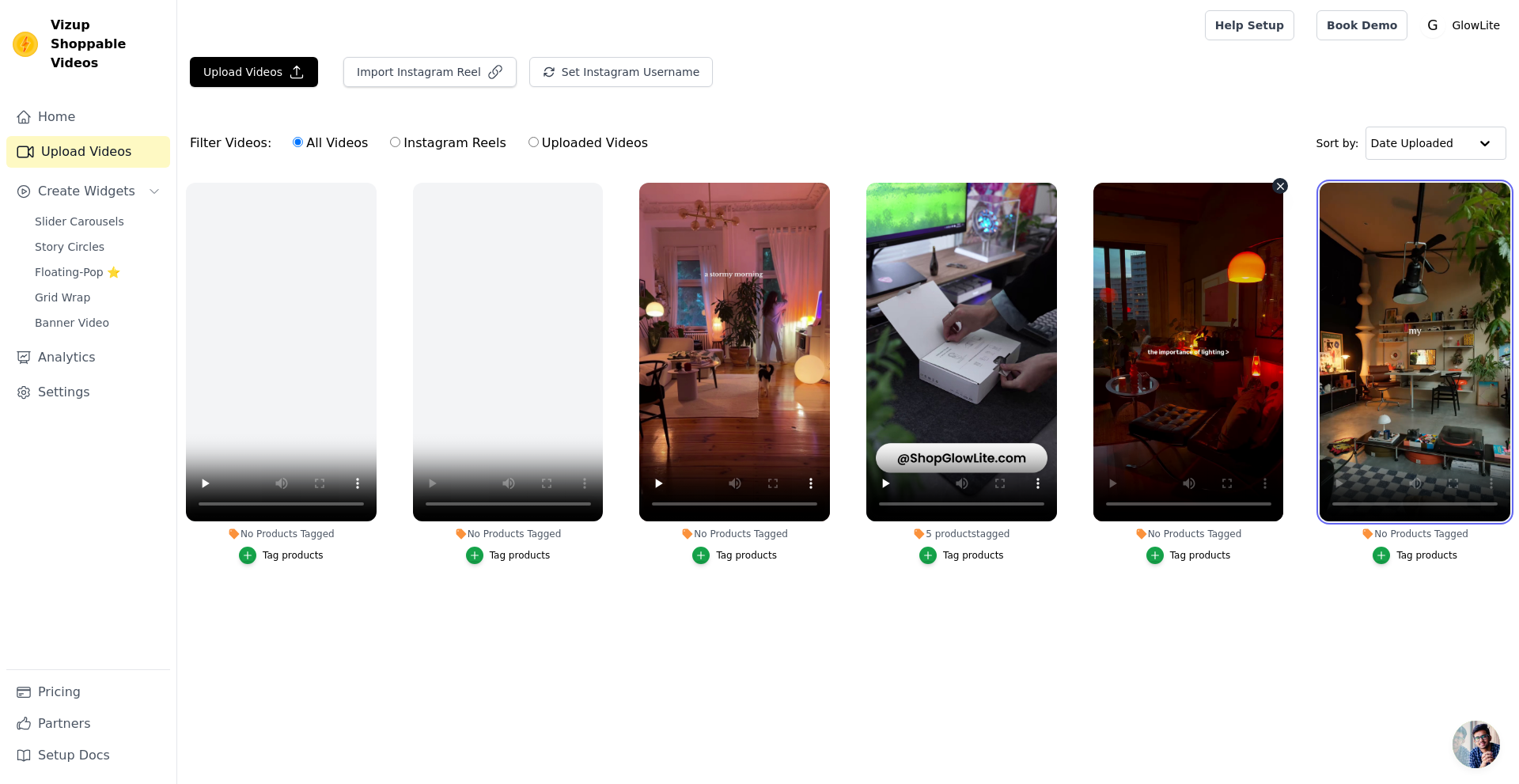
drag, startPoint x: 1402, startPoint y: 403, endPoint x: 1239, endPoint y: 422, distance: 164.1
click at [1239, 422] on ul "No Products Tagged Tag products No Products Tagged Tag products No Products Tag…" at bounding box center [848, 402] width 1342 height 456
drag, startPoint x: 1371, startPoint y: 397, endPoint x: 1166, endPoint y: 400, distance: 205.0
click at [1170, 400] on ul "No Products Tagged Tag products No Products Tagged Tag products No Products Tag…" at bounding box center [848, 402] width 1342 height 456
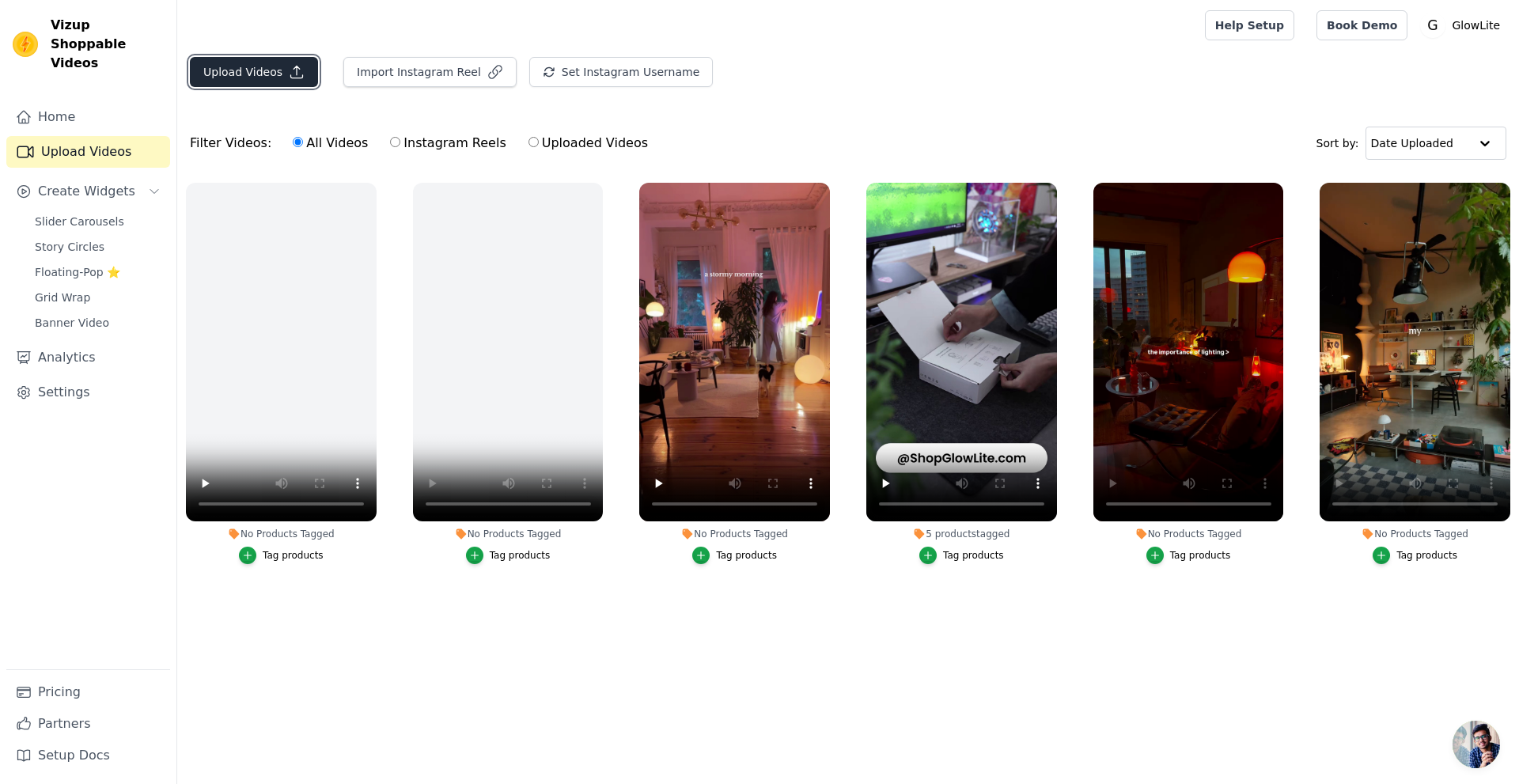
click at [233, 76] on button "Upload Videos" at bounding box center [254, 72] width 128 height 30
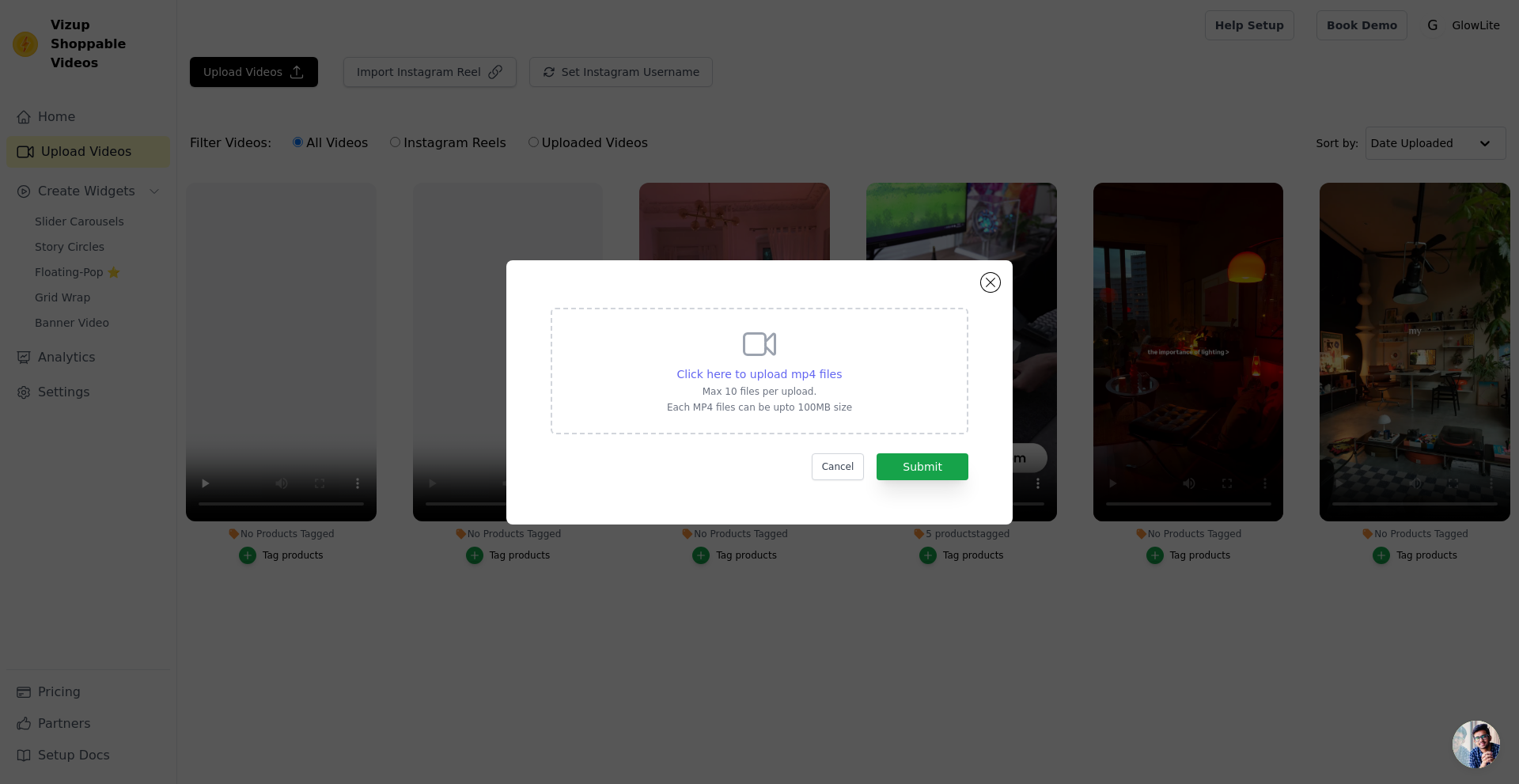
click at [783, 377] on span "Click here to upload mp4 files" at bounding box center [760, 374] width 166 height 13
click at [841, 366] on input "Click here to upload mp4 files Max 10 files per upload. Each MP4 files can be u…" at bounding box center [841, 366] width 1 height 1
type input "C:\fakepath\goodeyesthetics_1741466383_3584001979747196739_2532485575.mp4"
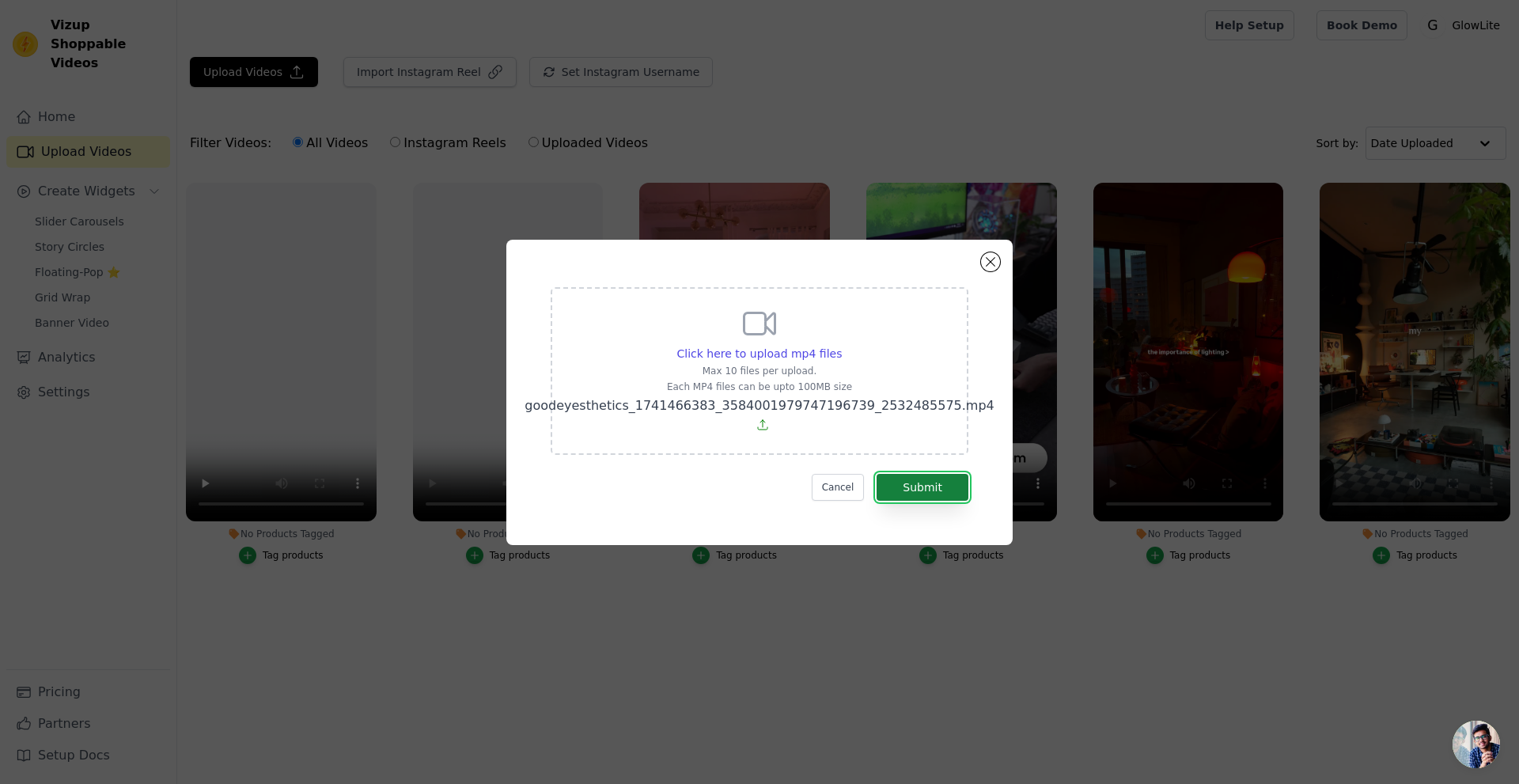
click at [944, 489] on button "Submit" at bounding box center [922, 486] width 92 height 27
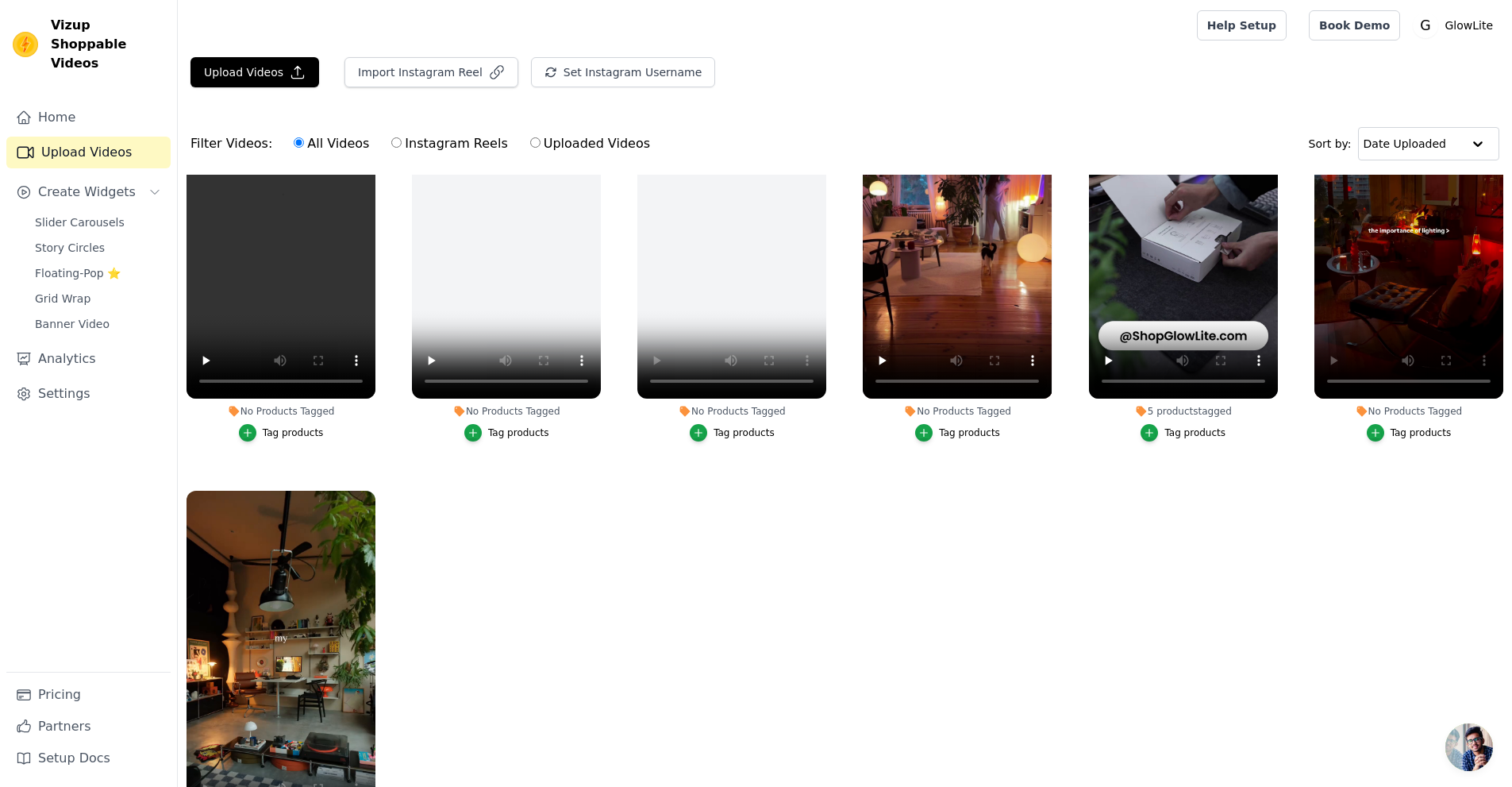
scroll to position [124, 0]
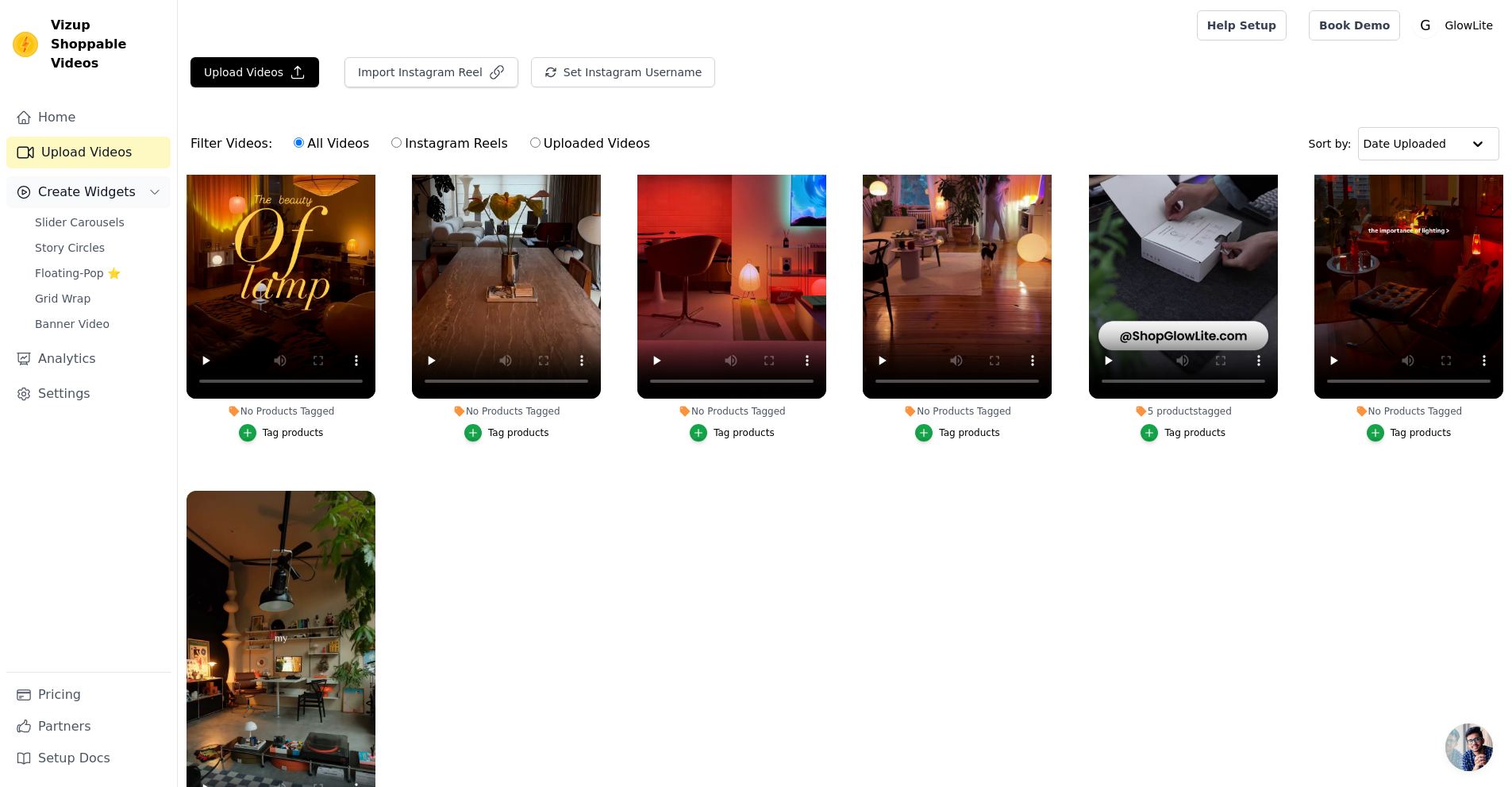
click at [136, 176] on button "Create Widgets" at bounding box center [89, 192] width 164 height 31
click at [121, 211] on link "Slider Carousels" at bounding box center [98, 222] width 145 height 22
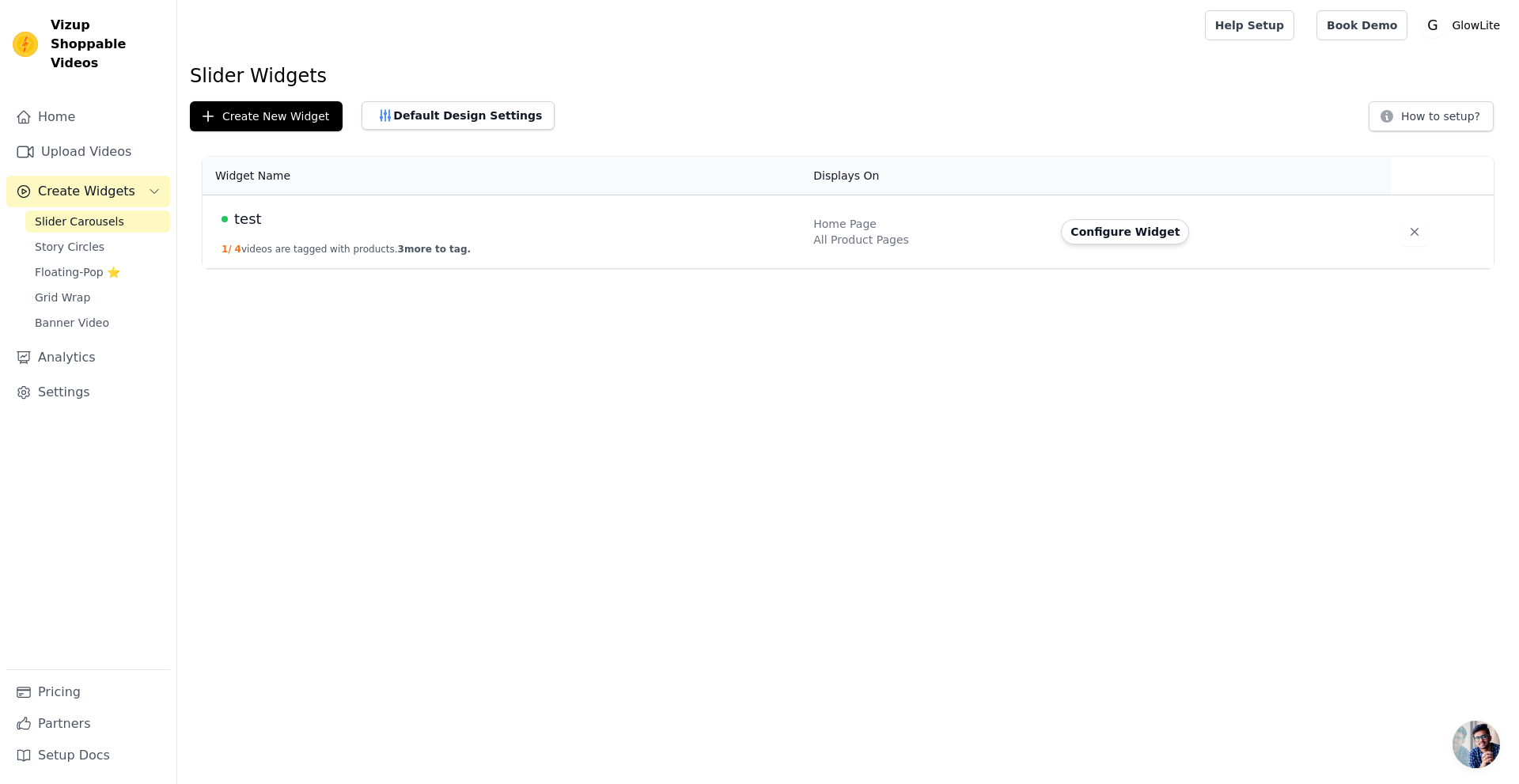
click at [454, 222] on div "test" at bounding box center [508, 219] width 573 height 22
click at [422, 245] on span "3 more to tag." at bounding box center [434, 249] width 73 height 11
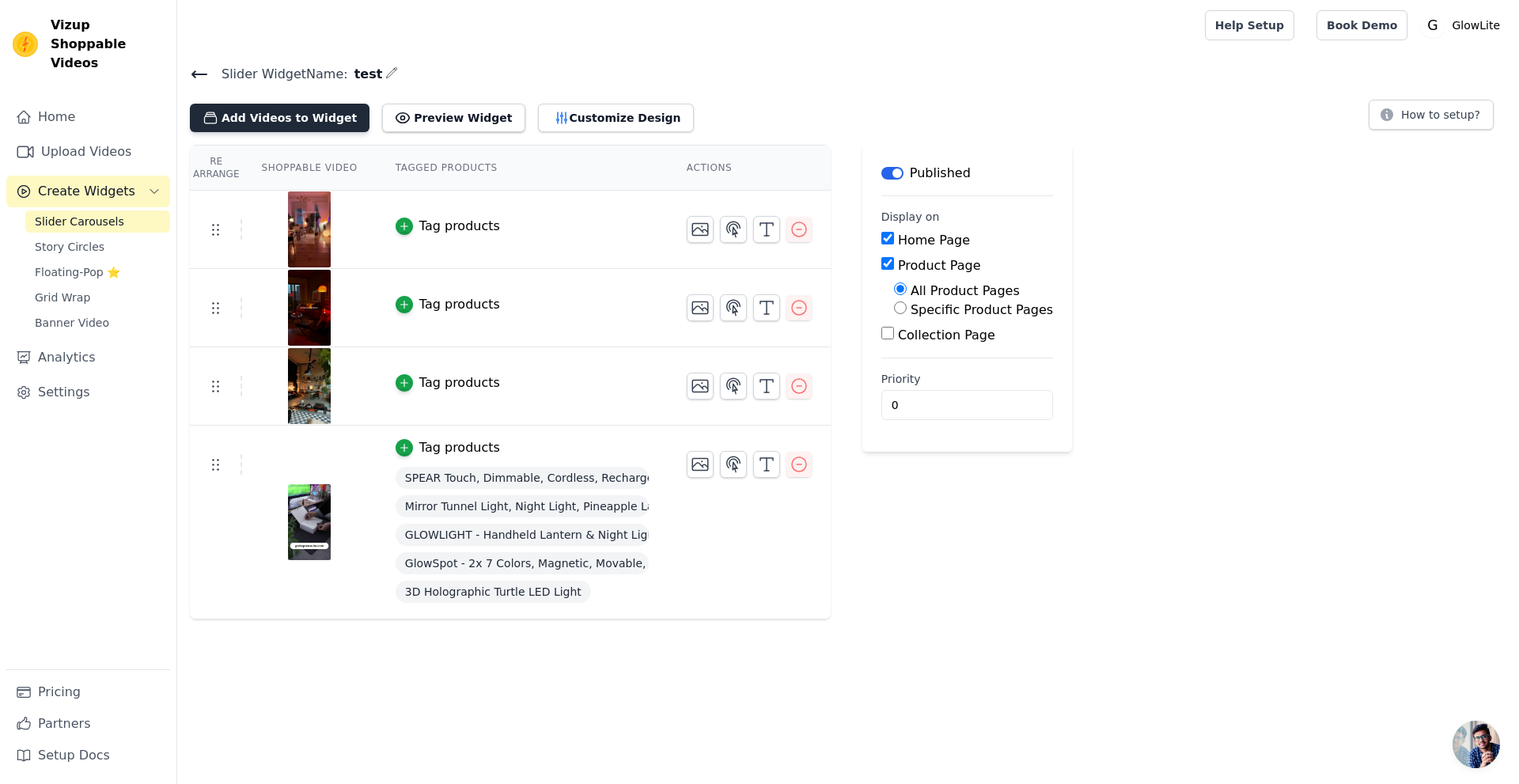
click at [292, 128] on button "Add Videos to Widget" at bounding box center [280, 118] width 179 height 28
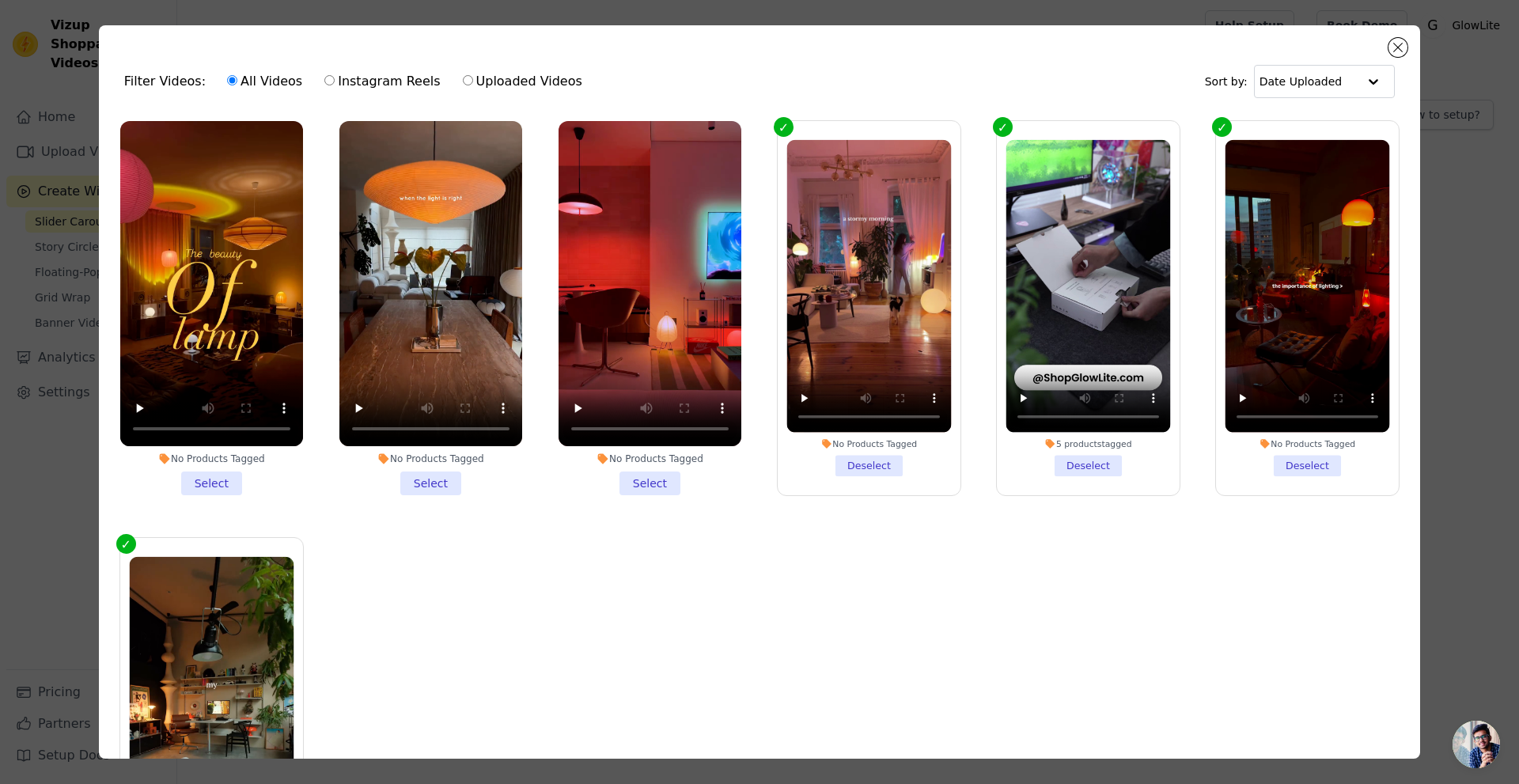
click at [224, 484] on li "No Products Tagged Select" at bounding box center [211, 308] width 183 height 374
click at [0, 0] on input "No Products Tagged Select" at bounding box center [0, 0] width 0 height 0
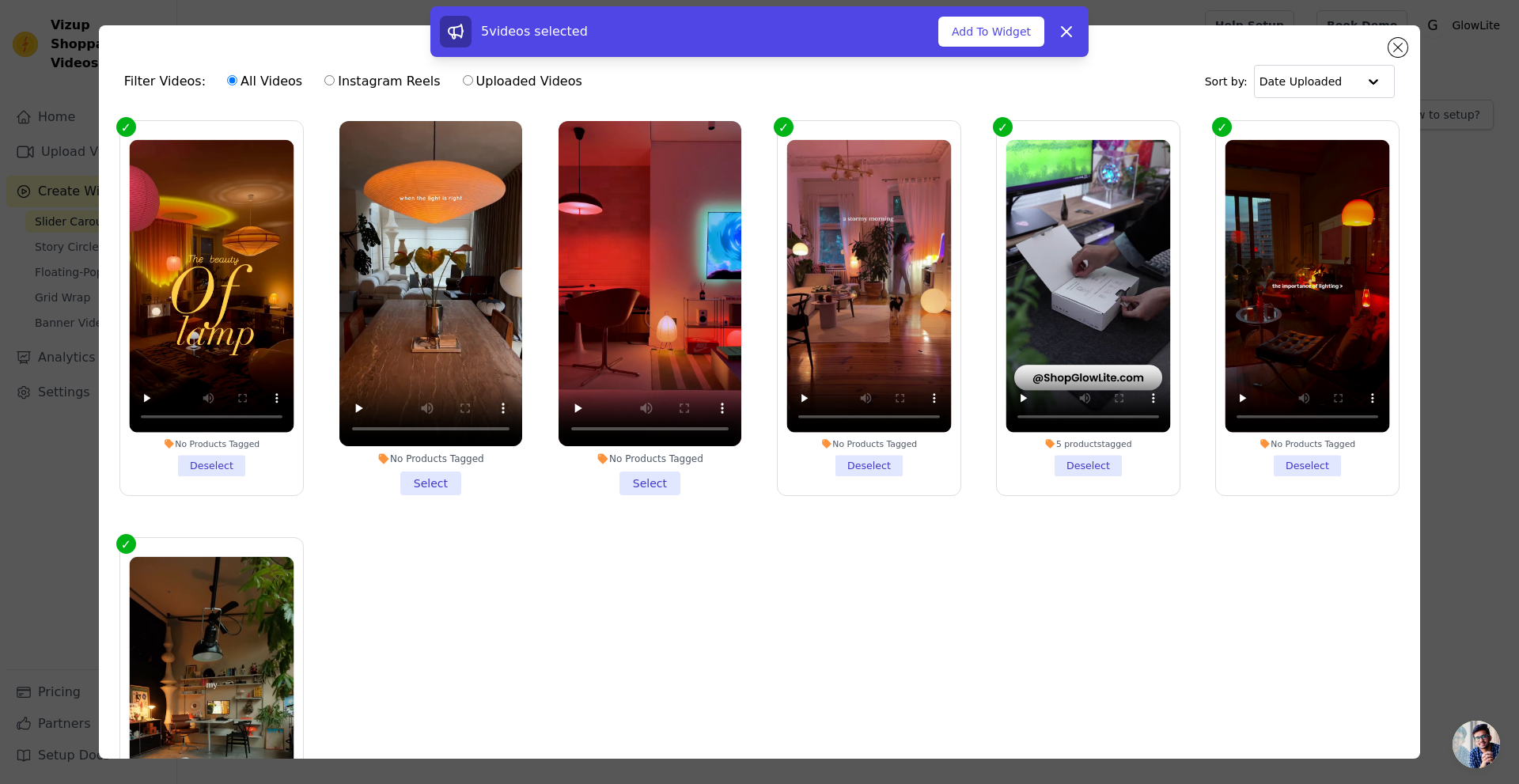
click at [434, 483] on li "No Products Tagged Select" at bounding box center [430, 308] width 183 height 374
click at [0, 0] on input "No Products Tagged Select" at bounding box center [0, 0] width 0 height 0
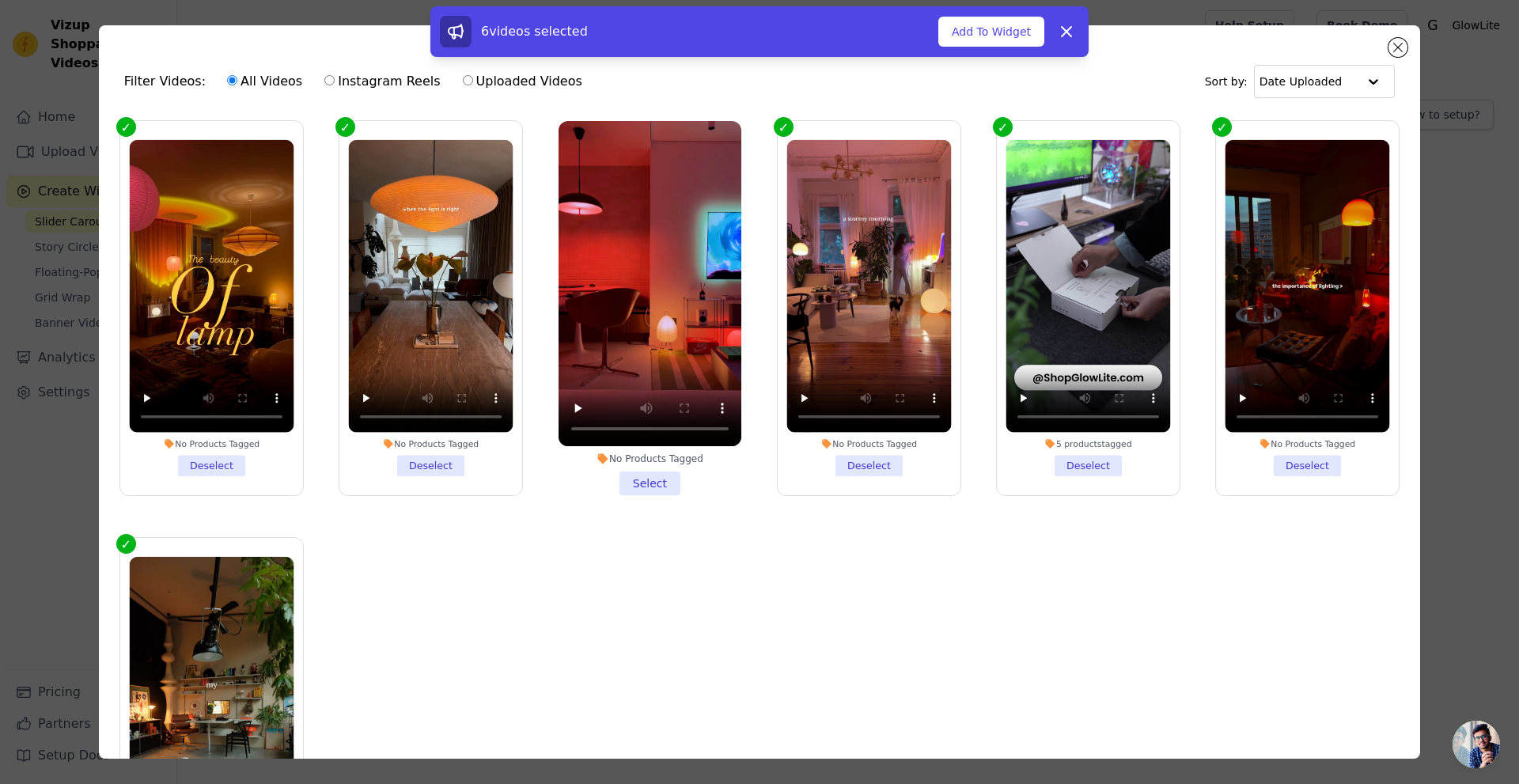
click at [626, 478] on li "No Products Tagged Select" at bounding box center [650, 308] width 183 height 374
click at [0, 0] on input "No Products Tagged Select" at bounding box center [0, 0] width 0 height 0
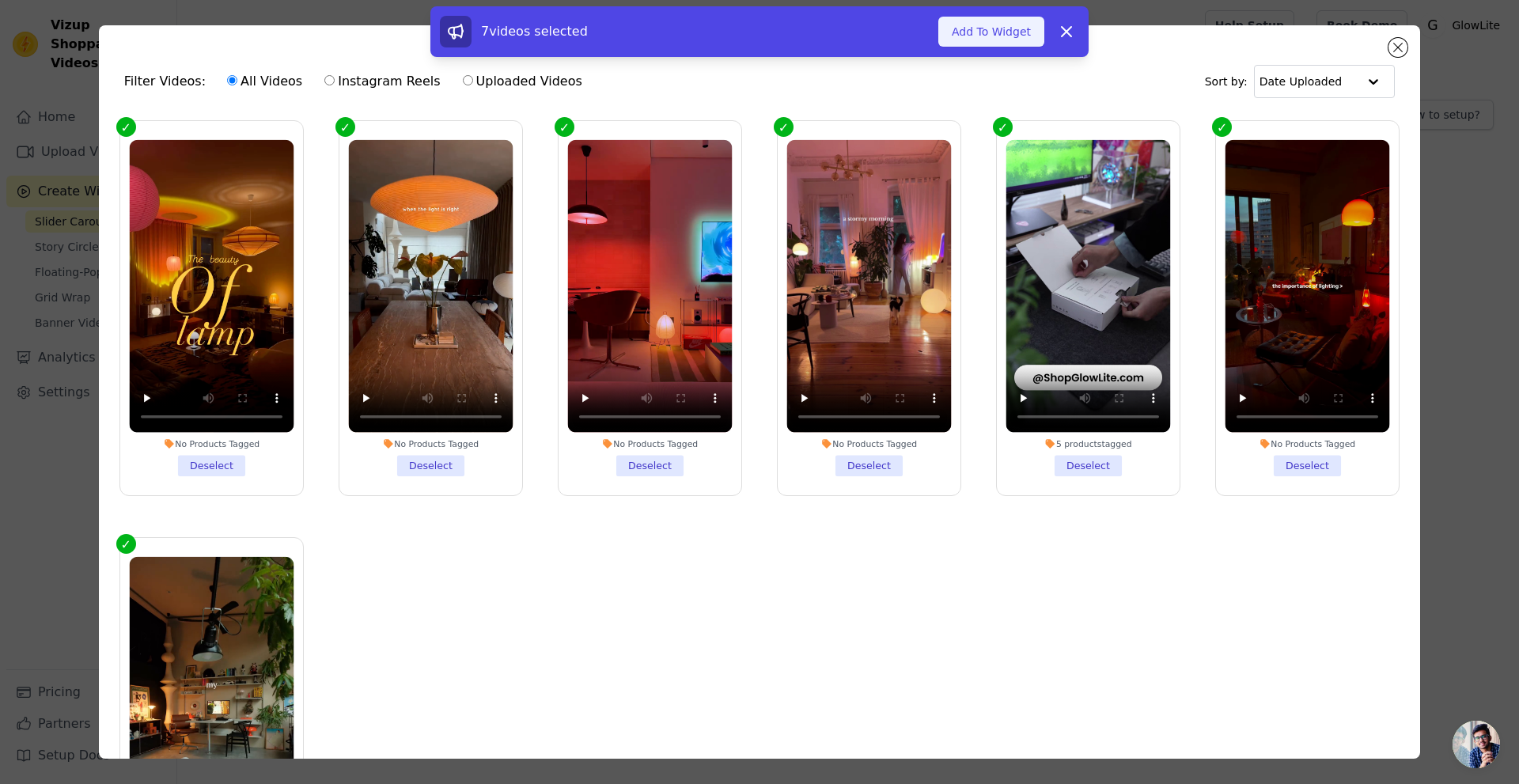
click at [990, 28] on button "Add To Widget" at bounding box center [991, 31] width 106 height 30
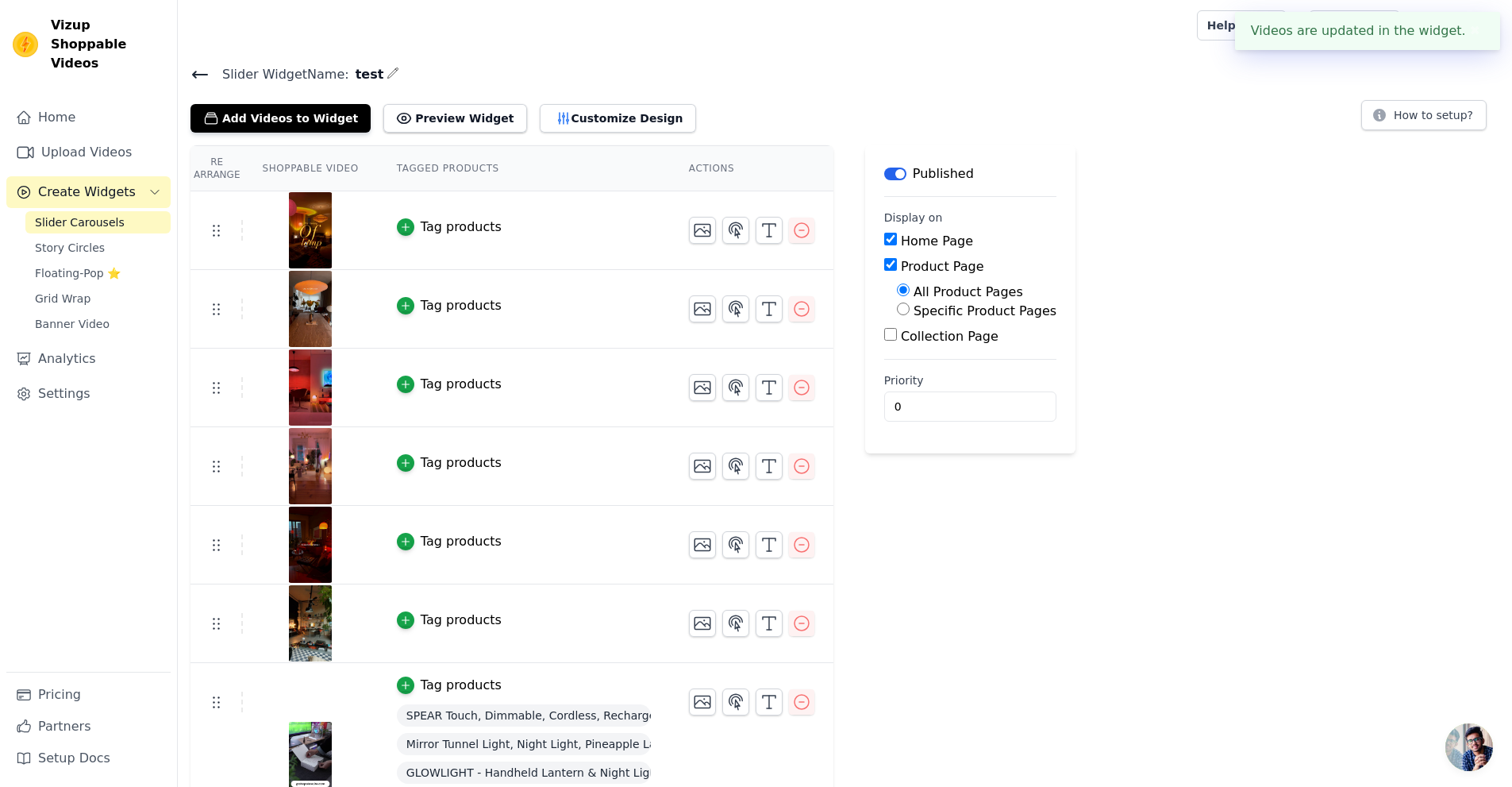
click at [1227, 221] on div "Re Arrange Shoppable Video Tagged Products Actions Tag products Tag products Ta…" at bounding box center [845, 501] width 1335 height 712
